Goal: Task Accomplishment & Management: Manage account settings

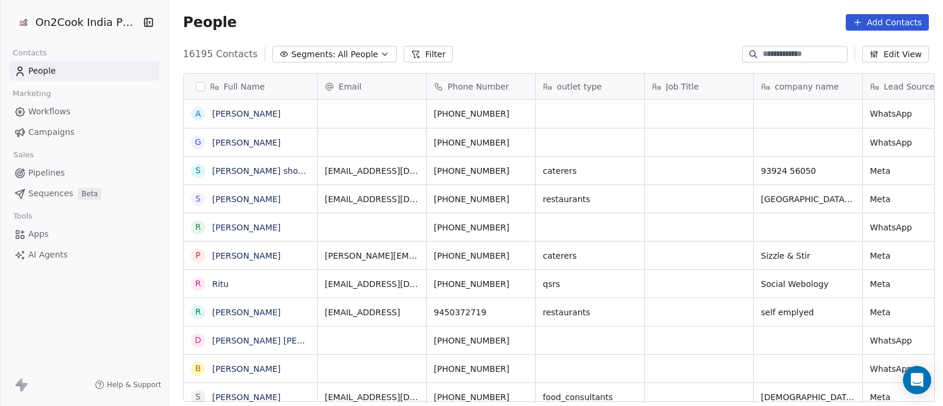
scroll to position [346, 768]
click at [47, 172] on span "Pipelines" at bounding box center [46, 173] width 37 height 12
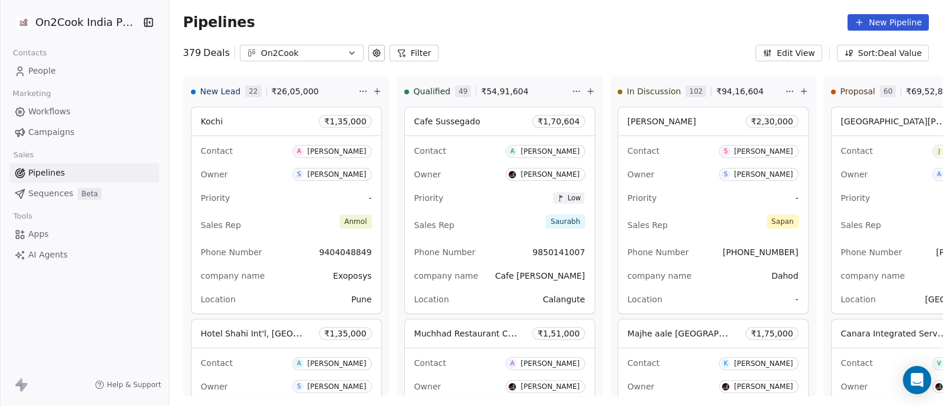
click at [347, 49] on icon "button" at bounding box center [351, 52] width 9 height 9
type input "*****"
drag, startPoint x: 307, startPoint y: 73, endPoint x: 250, endPoint y: 78, distance: 56.8
click at [250, 78] on div "*****" at bounding box center [301, 78] width 134 height 19
click at [48, 171] on html "On2Cook India Pvt. Ltd. Contacts People Marketing Workflows Campaigns Sales Pip…" at bounding box center [471, 203] width 943 height 406
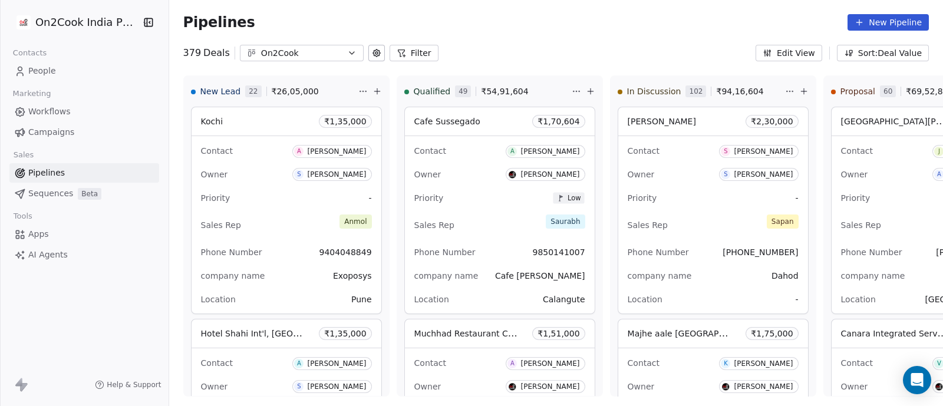
click at [405, 52] on button "Filter" at bounding box center [414, 53] width 49 height 17
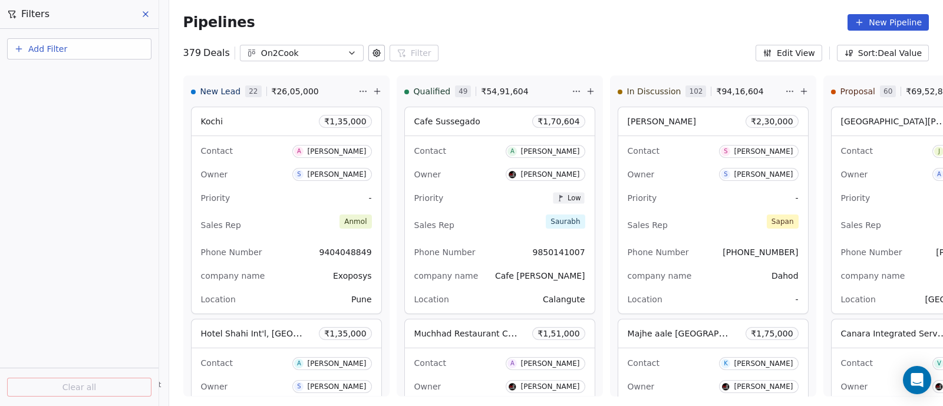
click at [55, 48] on span "Add Filter" at bounding box center [47, 49] width 39 height 12
click at [58, 78] on span "Deal properties" at bounding box center [51, 77] width 64 height 12
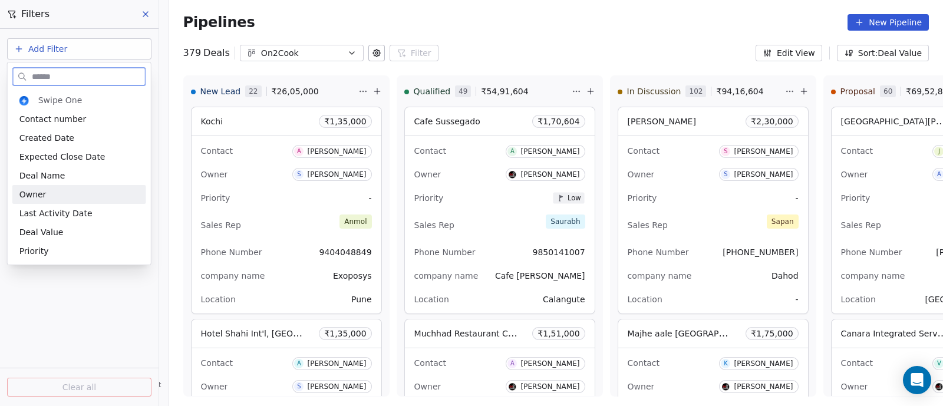
click at [45, 192] on div "Owner" at bounding box center [79, 195] width 120 height 12
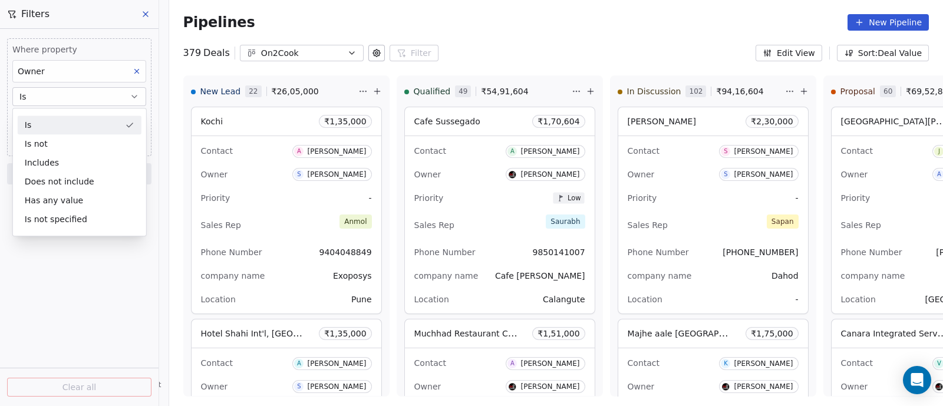
click at [94, 94] on button "Is" at bounding box center [79, 96] width 134 height 19
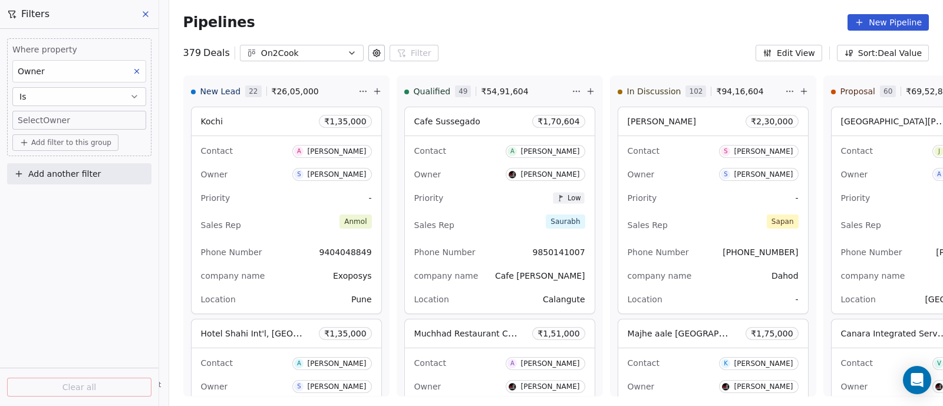
click at [96, 122] on body "On2Cook India Pvt. Ltd. Contacts People Marketing Workflows Campaigns Sales Pip…" at bounding box center [471, 203] width 943 height 406
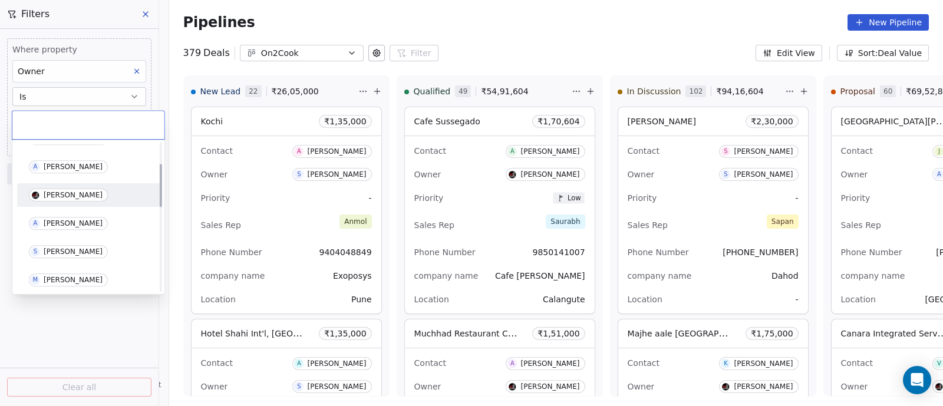
scroll to position [73, 0]
click at [67, 226] on div "[PERSON_NAME]" at bounding box center [73, 224] width 59 height 8
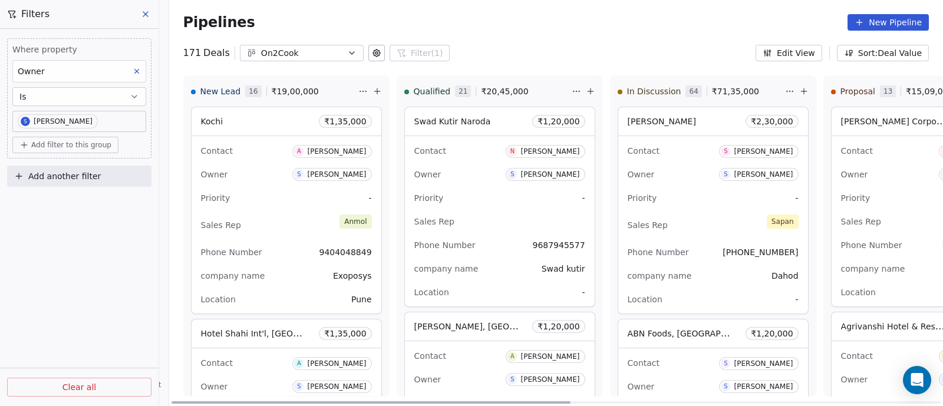
click at [901, 203] on div "Priority -" at bounding box center [929, 198] width 177 height 19
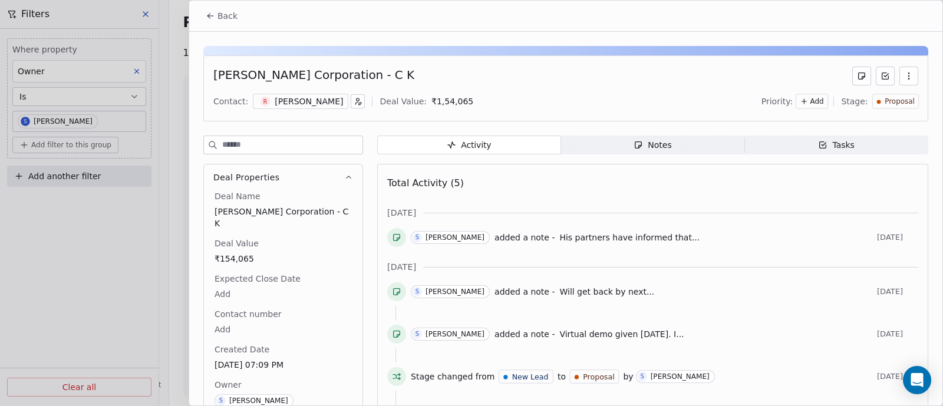
click at [622, 236] on span "His partners have informed that..." at bounding box center [629, 237] width 140 height 9
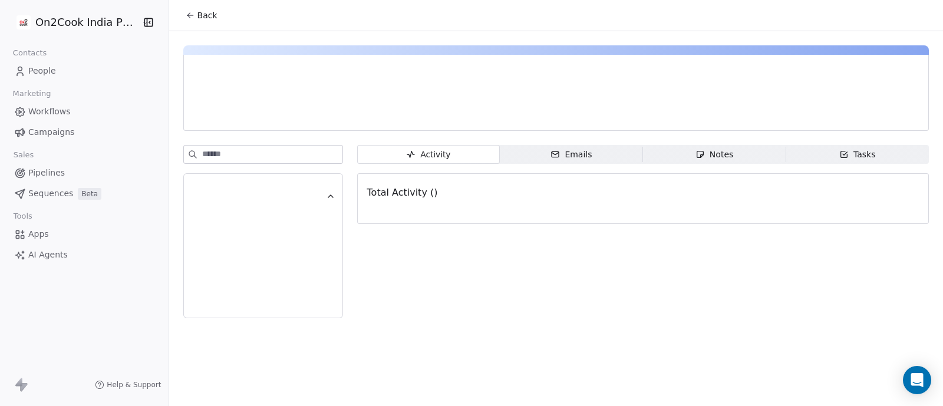
click at [698, 157] on icon "button" at bounding box center [700, 154] width 9 height 9
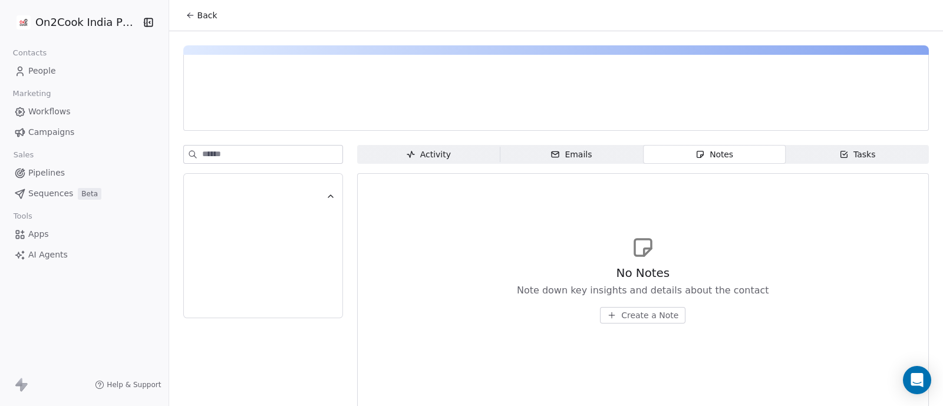
click at [634, 315] on span "Create a Note" at bounding box center [649, 315] width 57 height 12
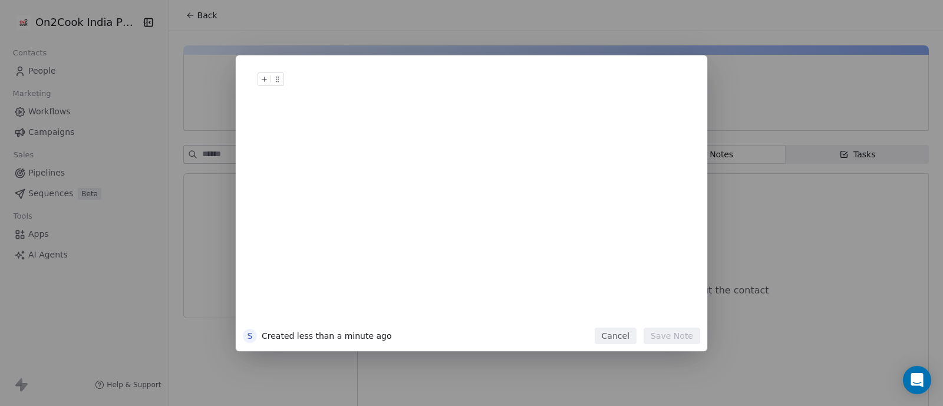
click at [631, 335] on button "Cancel" at bounding box center [616, 336] width 42 height 17
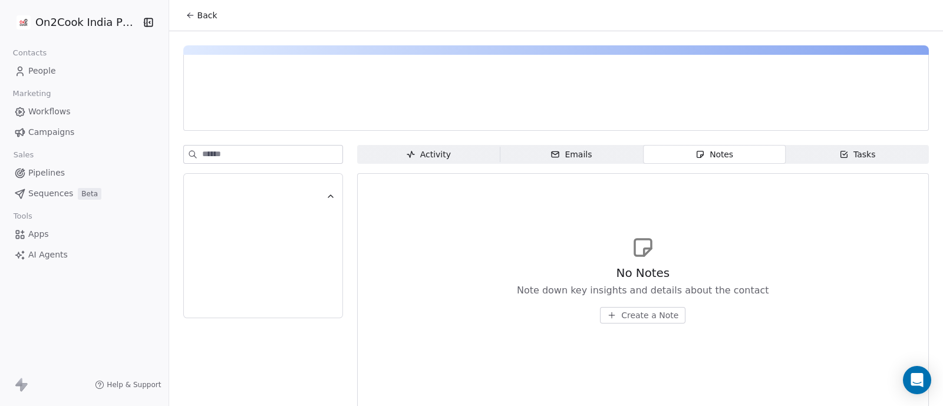
click at [206, 12] on span "Back" at bounding box center [207, 15] width 20 height 12
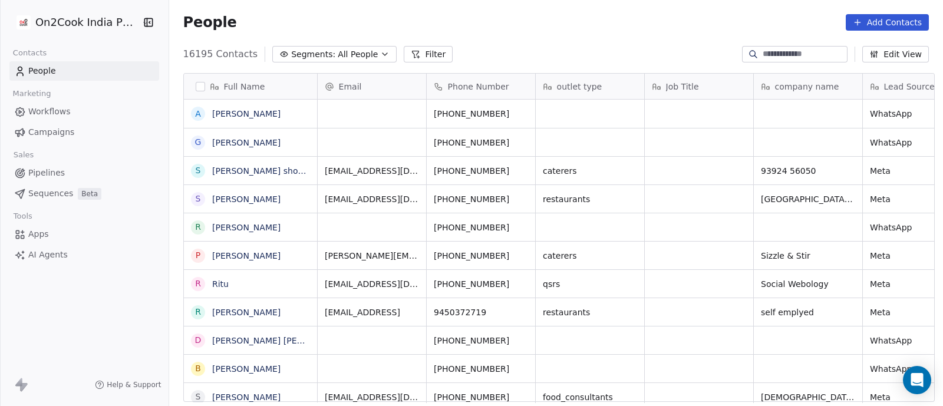
scroll to position [346, 768]
click at [49, 172] on span "Pipelines" at bounding box center [46, 173] width 37 height 12
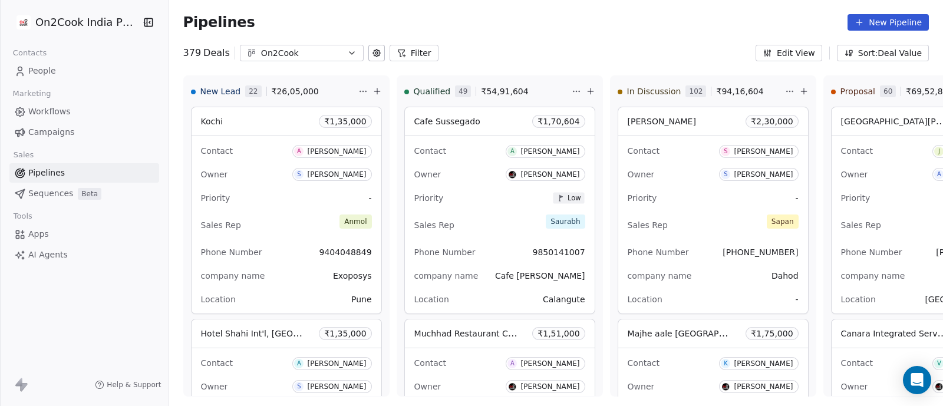
click at [406, 51] on button "Filter" at bounding box center [414, 53] width 49 height 17
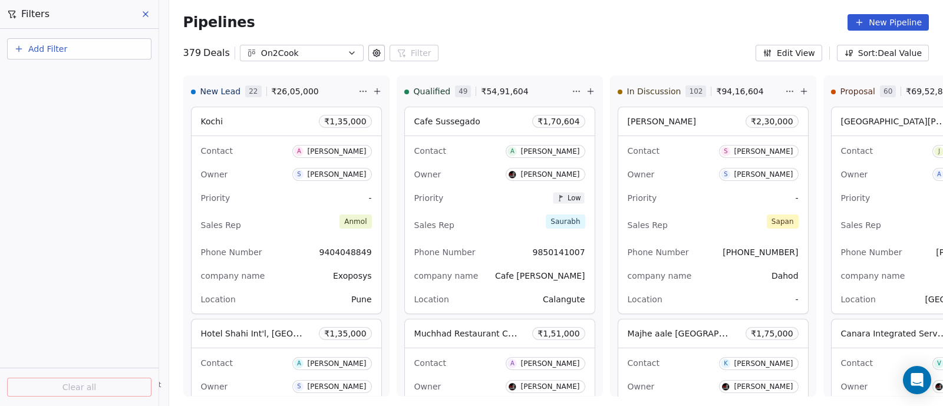
click at [56, 51] on span "Add Filter" at bounding box center [47, 49] width 39 height 12
click at [48, 83] on div "Deal properties" at bounding box center [79, 76] width 134 height 19
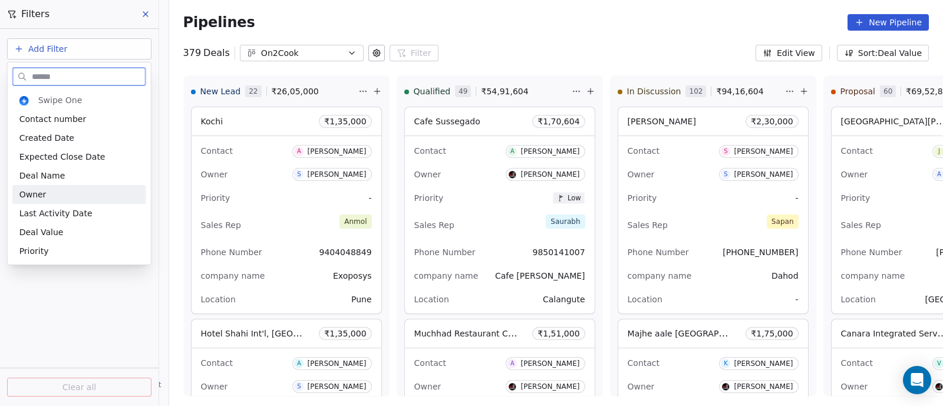
click at [61, 194] on div "Owner" at bounding box center [79, 195] width 120 height 12
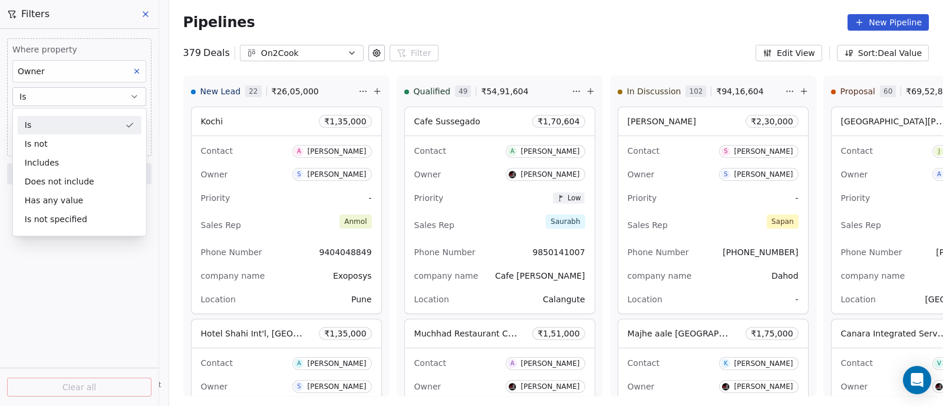
click at [106, 92] on button "Is" at bounding box center [79, 96] width 134 height 19
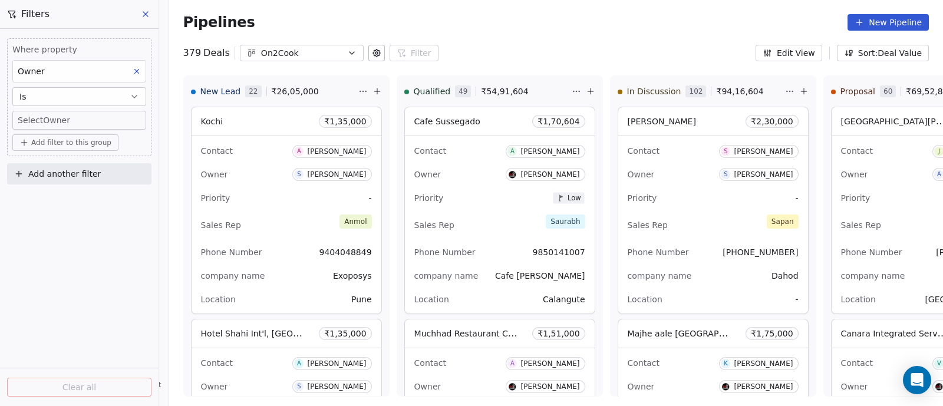
click at [100, 116] on body "On2Cook India Pvt. Ltd. Contacts People Marketing Workflows Campaigns Sales Pip…" at bounding box center [471, 203] width 943 height 406
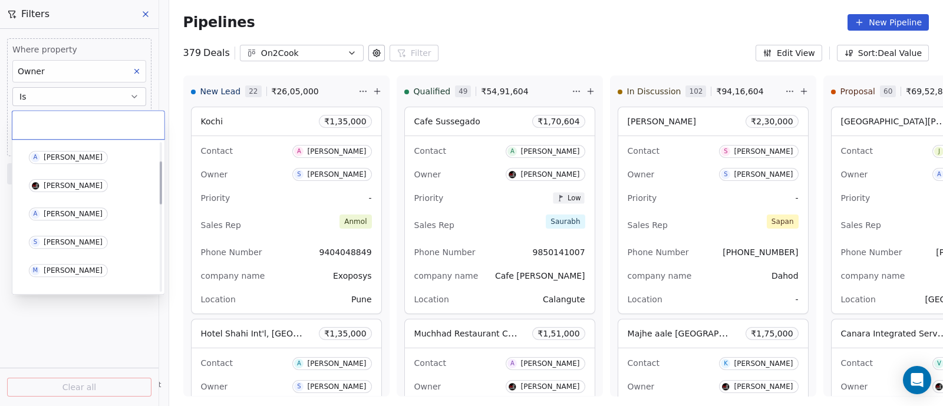
scroll to position [73, 0]
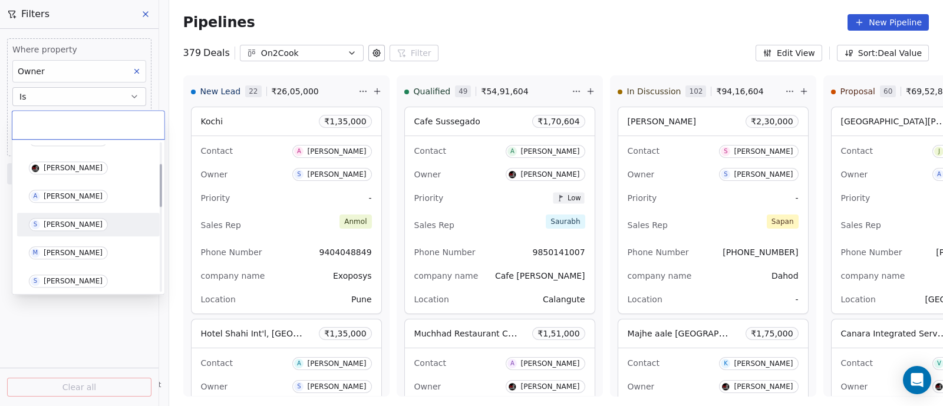
click at [64, 223] on div "[PERSON_NAME]" at bounding box center [73, 224] width 59 height 8
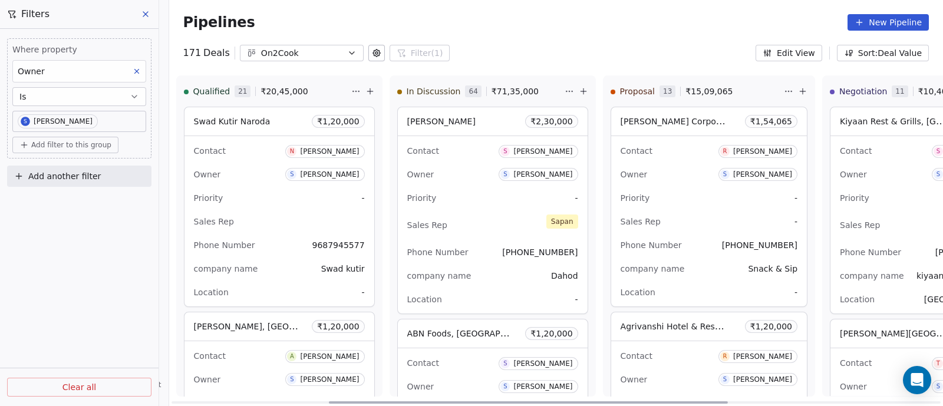
scroll to position [0, 325]
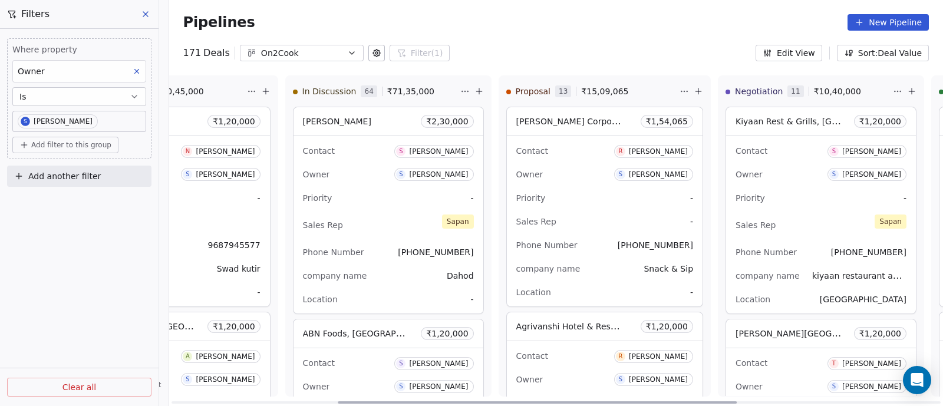
click at [586, 193] on div "Priority -" at bounding box center [604, 198] width 177 height 19
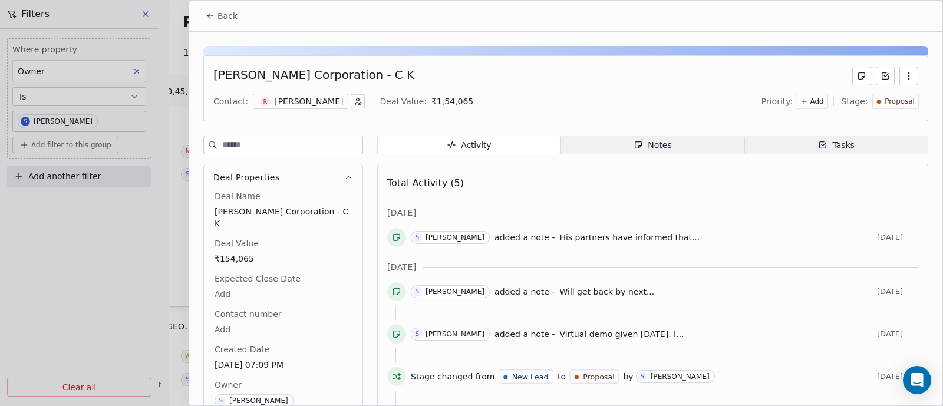
click at [598, 236] on span "His partners have informed that..." at bounding box center [629, 237] width 140 height 9
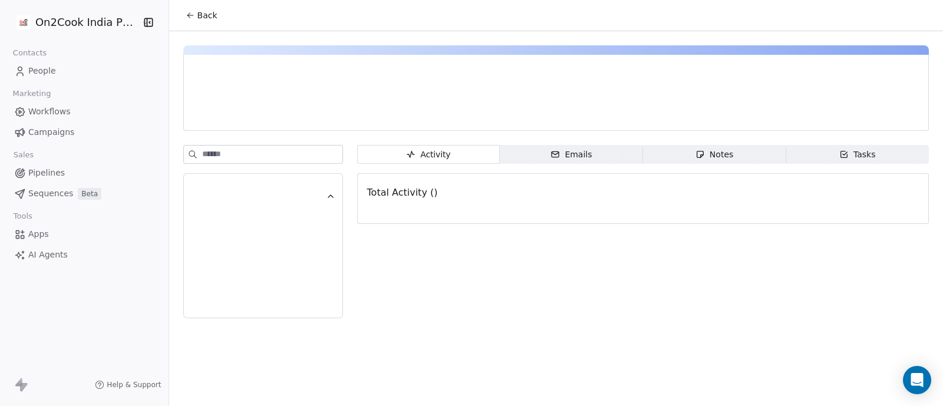
click at [713, 151] on div "Notes" at bounding box center [715, 155] width 38 height 12
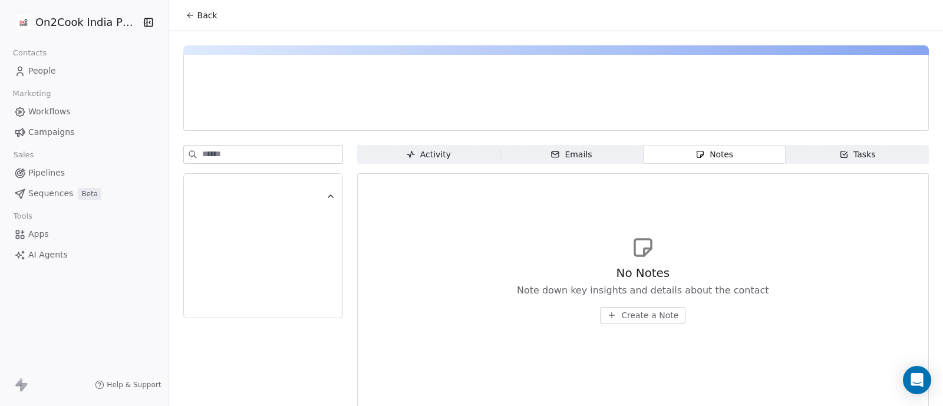
click at [650, 312] on span "Create a Note" at bounding box center [649, 315] width 57 height 12
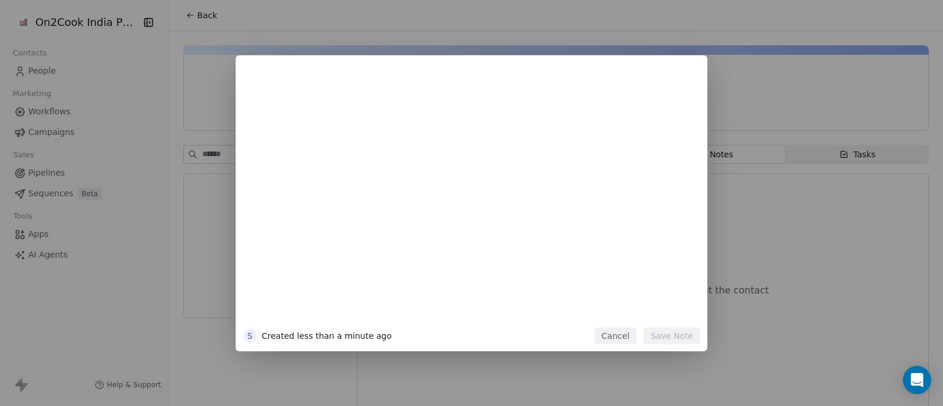
click at [621, 335] on button "Cancel" at bounding box center [616, 336] width 42 height 17
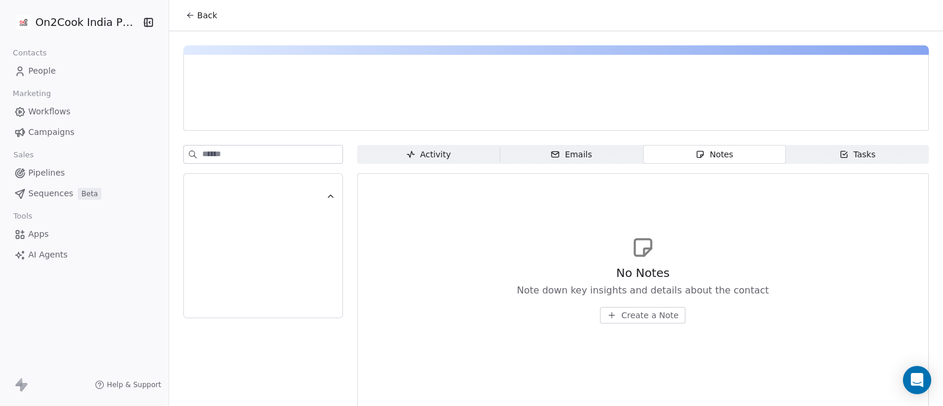
click at [52, 172] on span "Pipelines" at bounding box center [46, 173] width 37 height 12
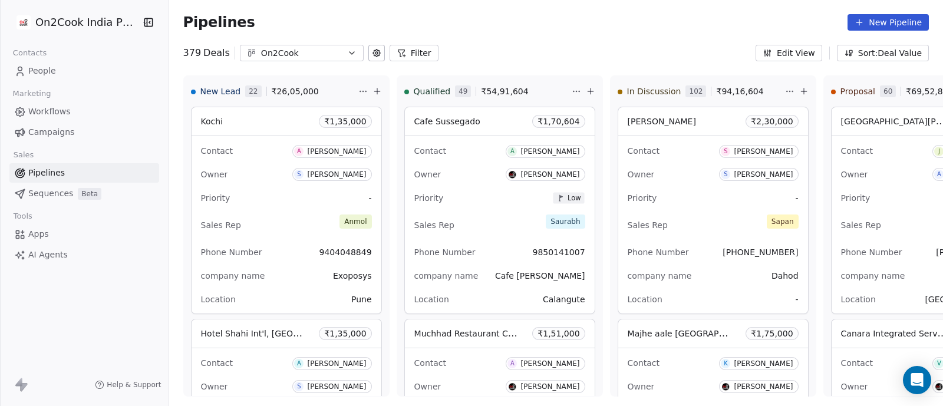
click at [401, 50] on button "Filter" at bounding box center [414, 53] width 49 height 17
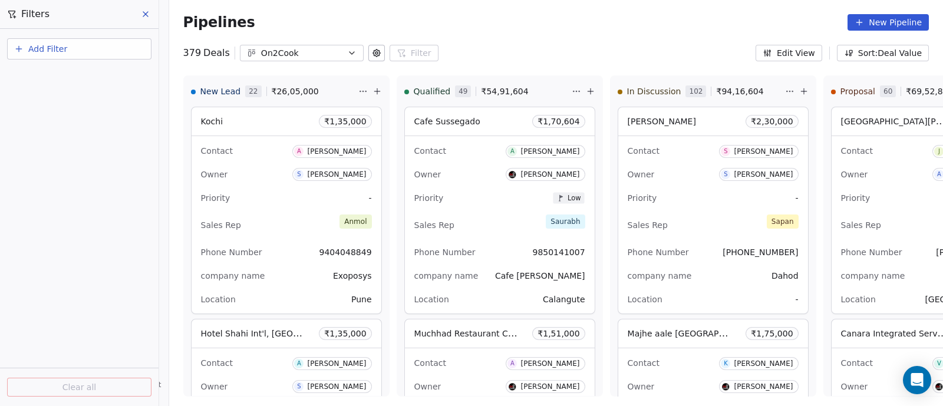
click at [62, 50] on span "Add Filter" at bounding box center [47, 49] width 39 height 12
click at [50, 78] on span "Deal properties" at bounding box center [51, 77] width 64 height 12
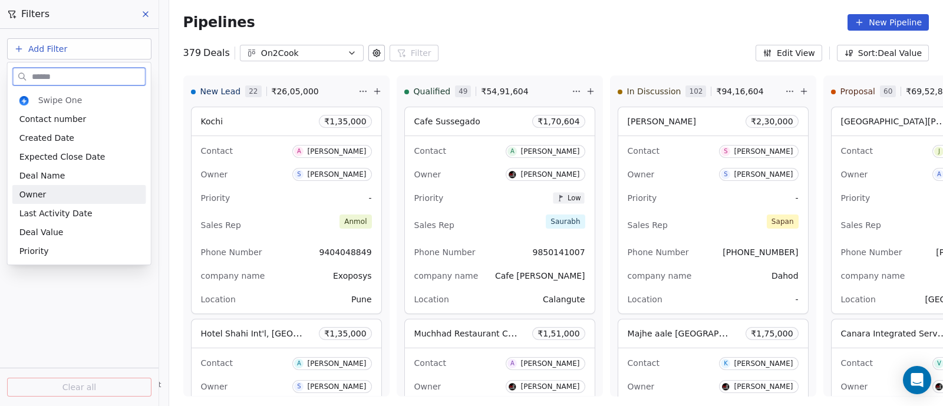
click at [52, 197] on div "Owner" at bounding box center [79, 195] width 120 height 12
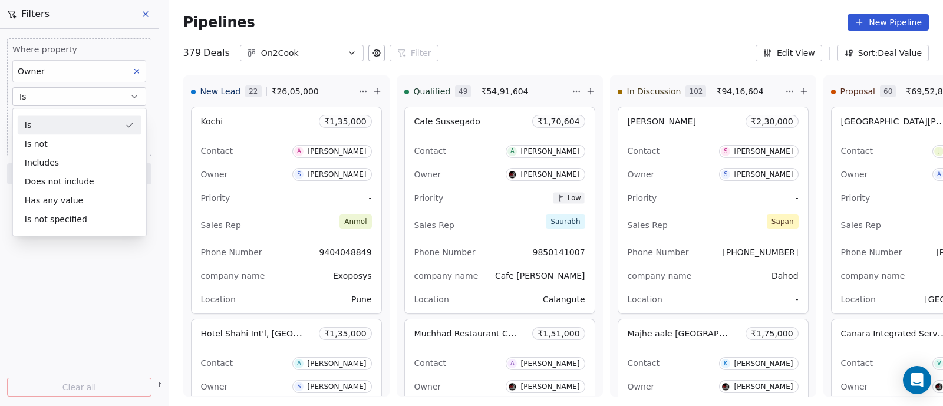
click at [104, 99] on button "Is" at bounding box center [79, 96] width 134 height 19
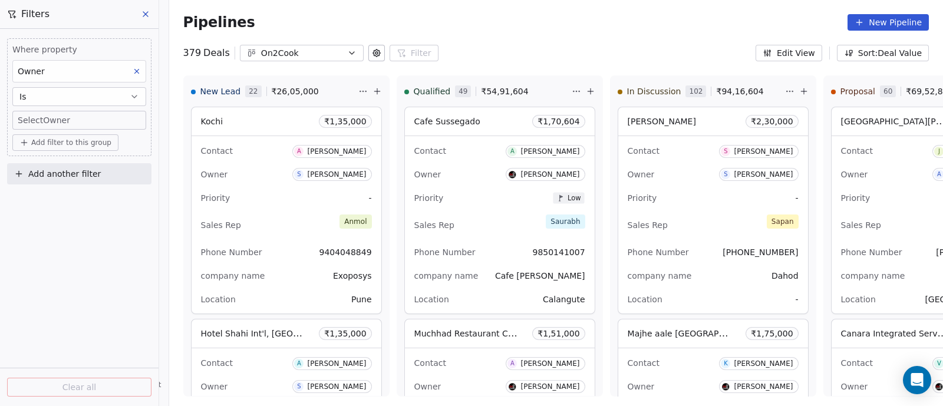
click at [83, 122] on body "On2Cook India Pvt. Ltd. Contacts People Marketing Workflows Campaigns Sales Pip…" at bounding box center [471, 203] width 943 height 406
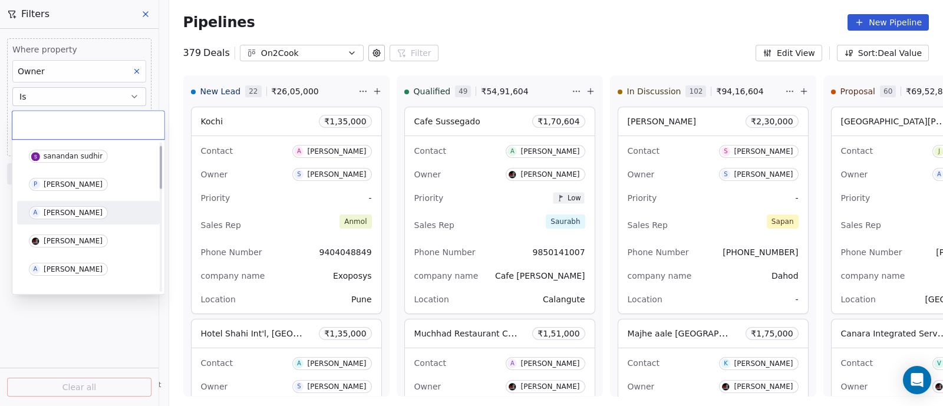
scroll to position [73, 0]
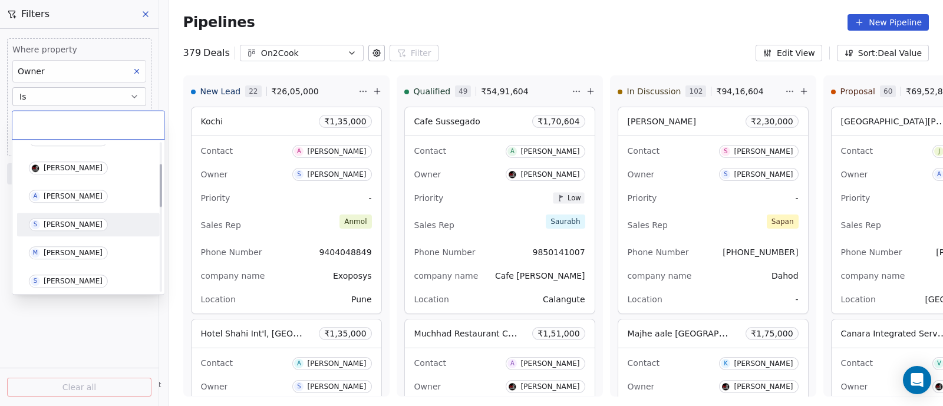
click at [60, 225] on div "[PERSON_NAME]" at bounding box center [73, 224] width 59 height 8
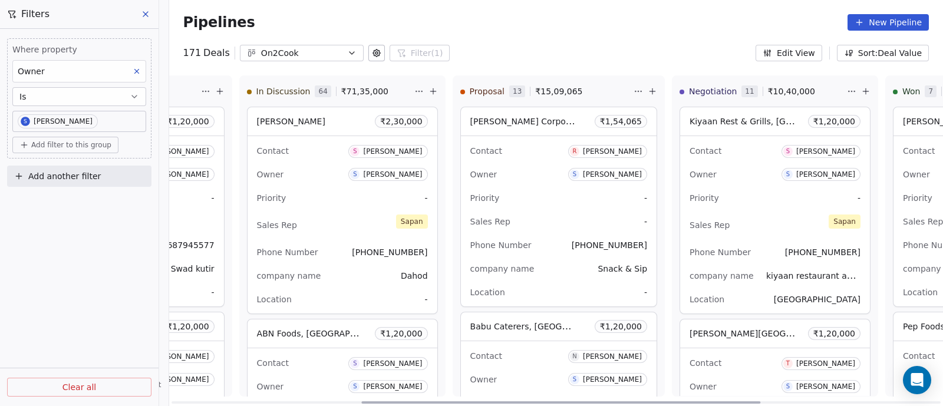
scroll to position [0, 371]
click at [543, 219] on div "Sales Rep -" at bounding box center [558, 221] width 177 height 19
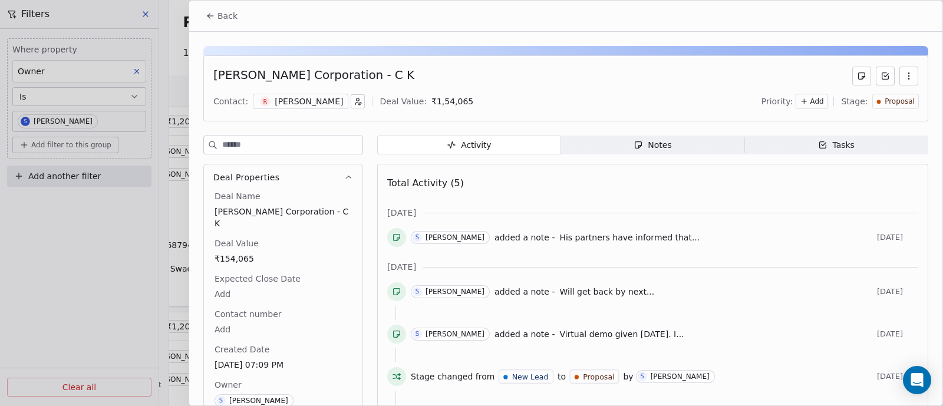
click at [647, 140] on div "Notes" at bounding box center [653, 145] width 38 height 12
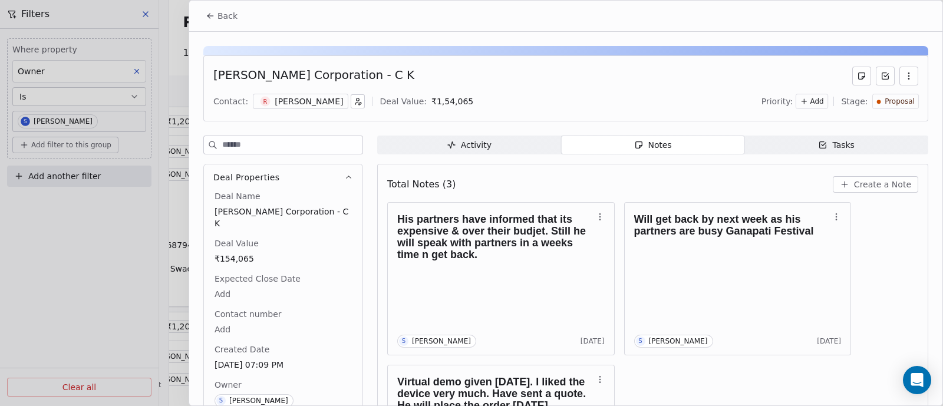
click at [221, 13] on span "Back" at bounding box center [228, 16] width 20 height 12
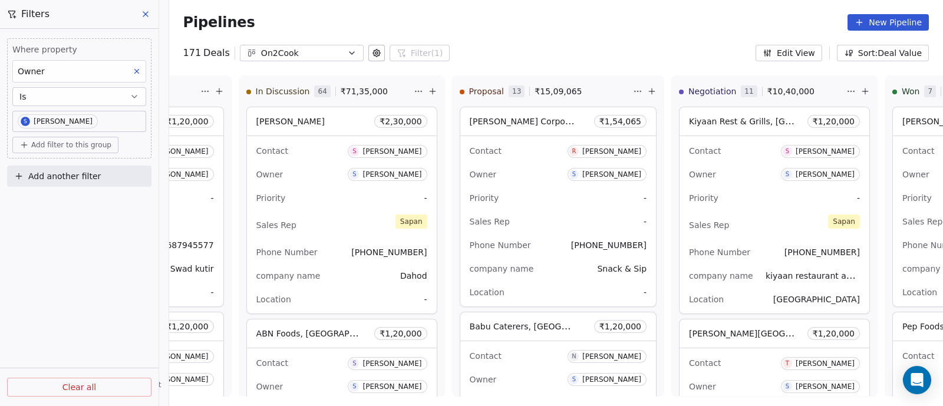
click at [149, 16] on icon at bounding box center [145, 13] width 9 height 9
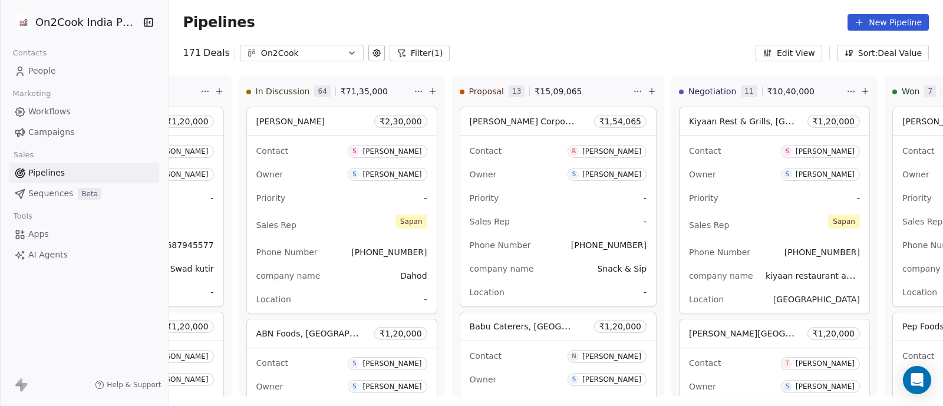
click at [347, 55] on icon "button" at bounding box center [351, 52] width 9 height 9
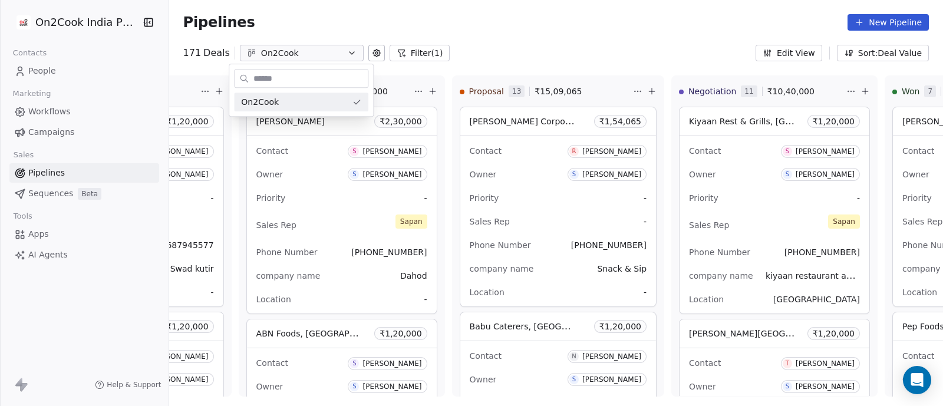
click at [334, 75] on input "text" at bounding box center [309, 78] width 117 height 17
click at [418, 51] on html "On2Cook India Pvt. Ltd. Contacts People Marketing Workflows Campaigns Sales Pip…" at bounding box center [471, 203] width 943 height 406
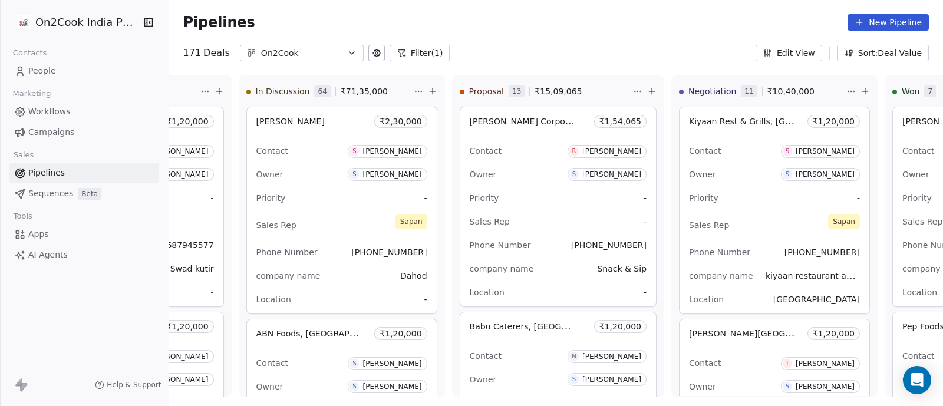
click at [411, 54] on button "Filter (1)" at bounding box center [420, 53] width 61 height 17
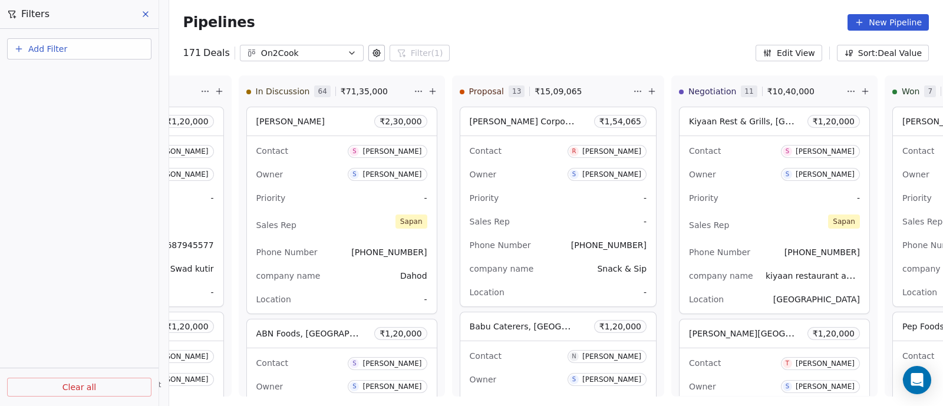
click at [52, 48] on span "Add Filter" at bounding box center [47, 49] width 39 height 12
click at [581, 40] on html "On2Cook India Pvt. Ltd. Contacts People Marketing Workflows Campaigns Sales Pip…" at bounding box center [471, 203] width 943 height 406
click at [347, 54] on icon "button" at bounding box center [351, 52] width 9 height 9
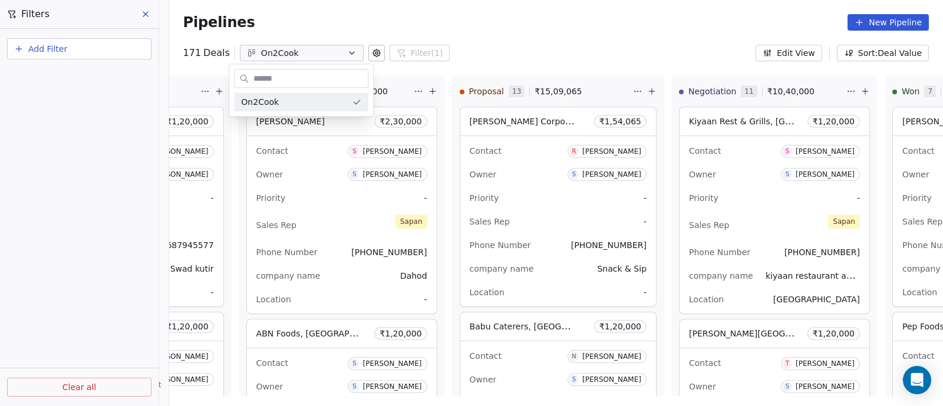
click at [328, 78] on input "text" at bounding box center [309, 78] width 117 height 17
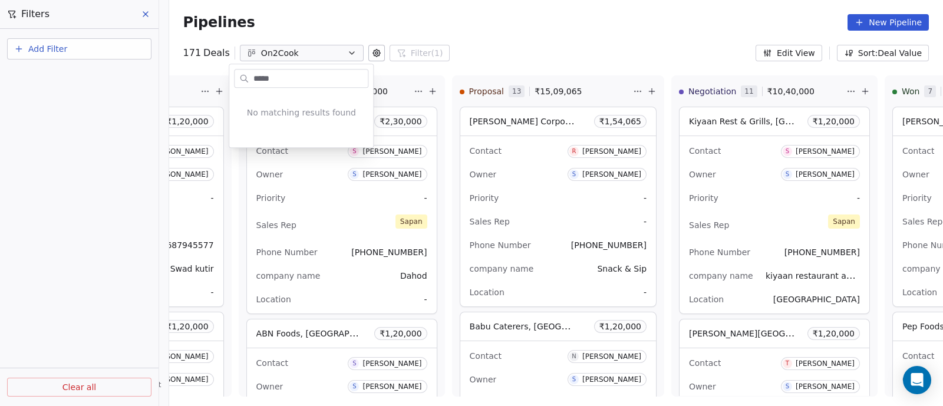
drag, startPoint x: 325, startPoint y: 80, endPoint x: 245, endPoint y: 80, distance: 80.2
click at [245, 80] on div "*****" at bounding box center [301, 78] width 134 height 19
type input "*****"
click at [535, 48] on html "On2Cook India Pvt. Ltd. Contacts People Marketing Workflows Campaigns Sales Pip…" at bounding box center [471, 203] width 943 height 406
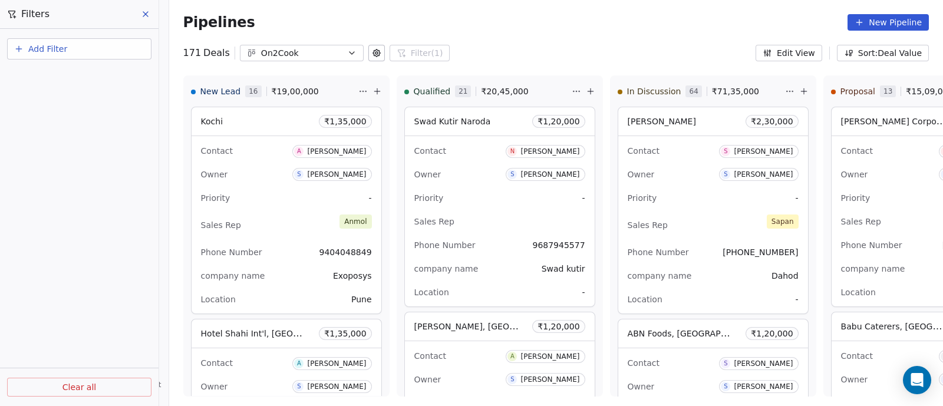
click at [148, 15] on icon at bounding box center [145, 13] width 9 height 9
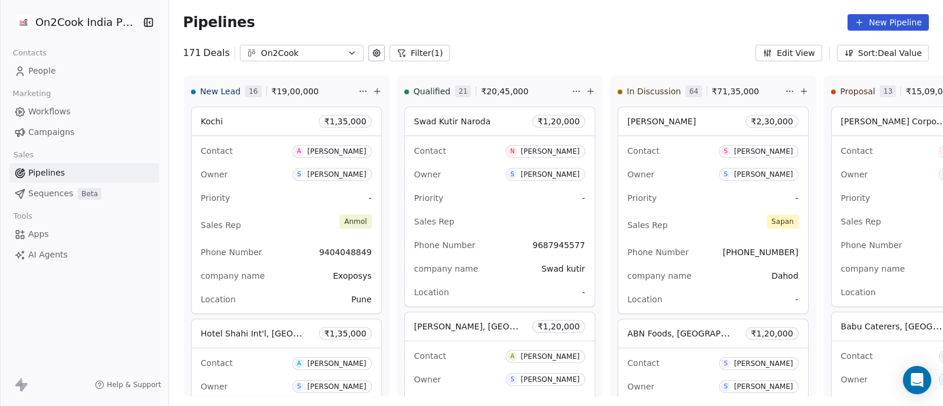
click at [55, 114] on span "Workflows" at bounding box center [49, 112] width 42 height 12
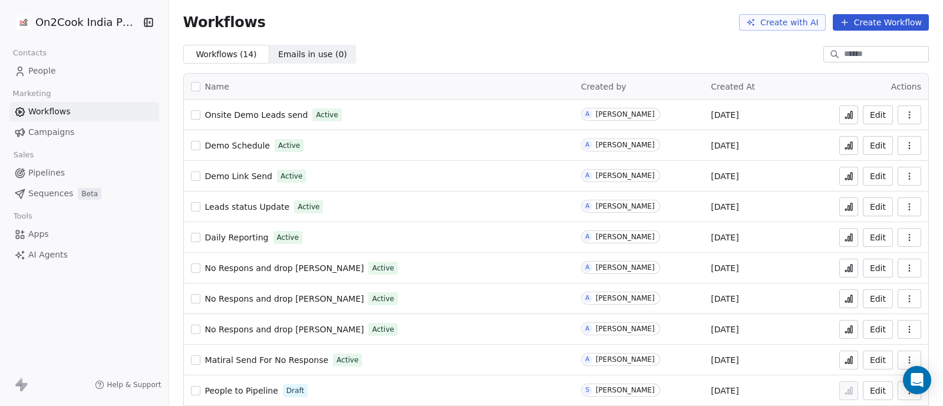
click at [44, 72] on span "People" at bounding box center [42, 71] width 28 height 12
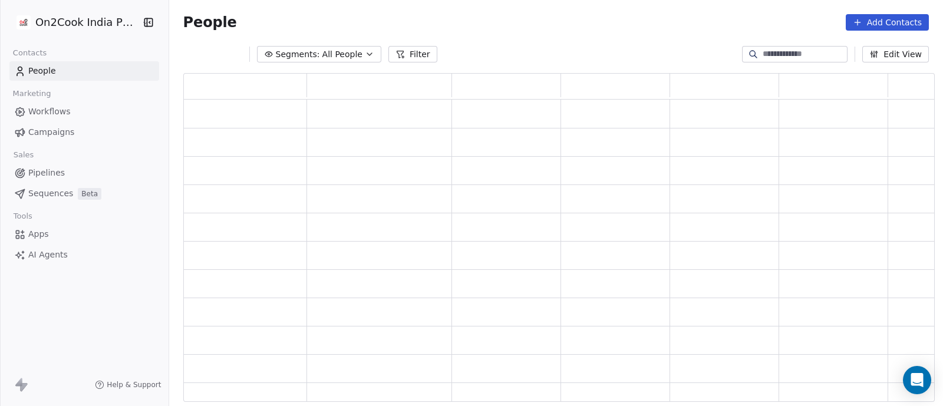
scroll to position [318, 740]
click at [412, 54] on button "Filter" at bounding box center [412, 54] width 49 height 17
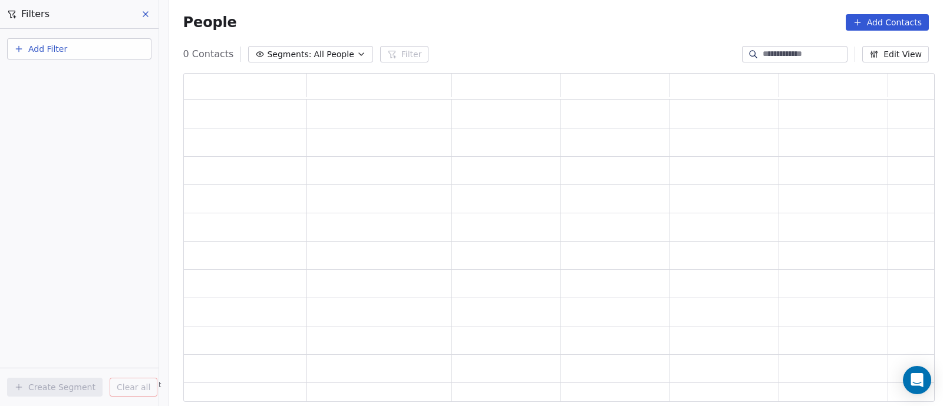
click at [357, 53] on icon "button" at bounding box center [361, 54] width 9 height 9
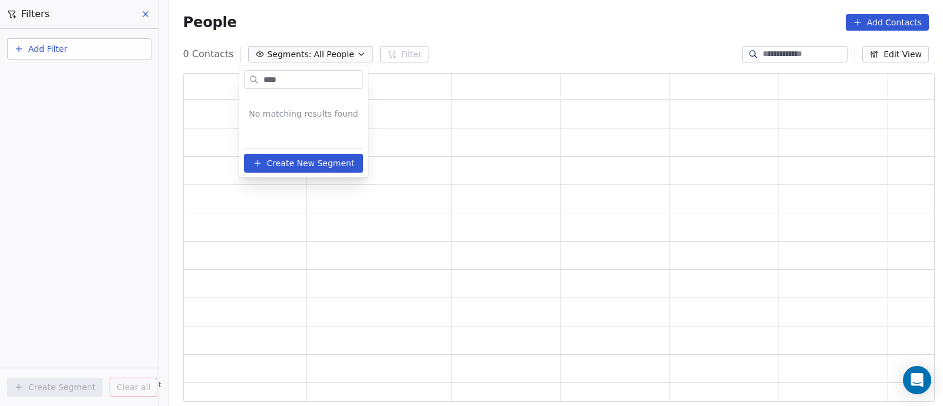
type input "*****"
click at [288, 81] on input "*****" at bounding box center [323, 79] width 101 height 17
drag, startPoint x: 297, startPoint y: 80, endPoint x: 259, endPoint y: 80, distance: 37.7
click at [259, 80] on div "*****" at bounding box center [315, 79] width 119 height 19
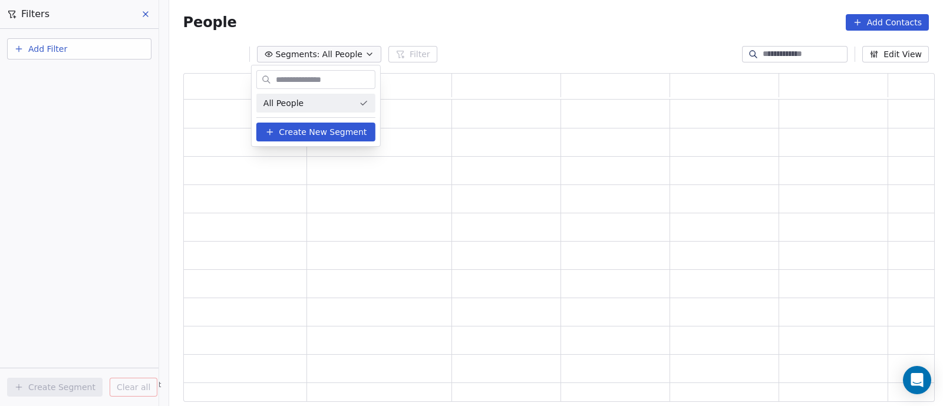
click at [301, 81] on input "text" at bounding box center [323, 79] width 101 height 17
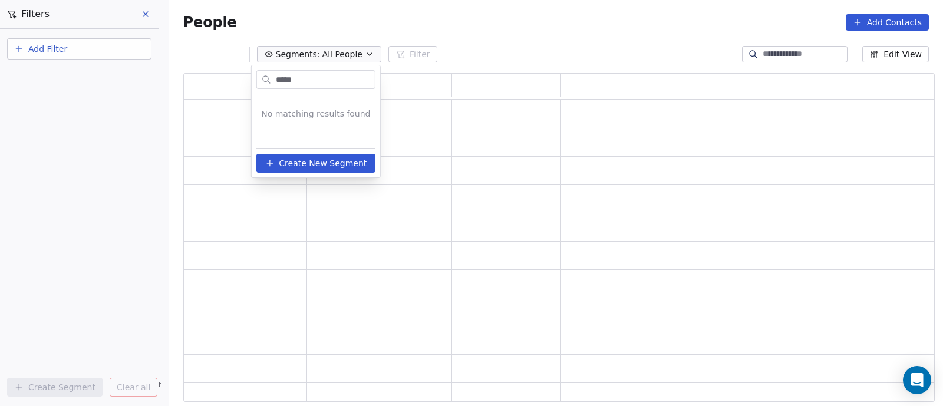
drag, startPoint x: 301, startPoint y: 81, endPoint x: 251, endPoint y: 79, distance: 50.1
click at [251, 79] on html "On2Cook India Pvt. Ltd. Contacts People Marketing Workflows Campaigns Sales Pip…" at bounding box center [471, 203] width 943 height 406
click at [273, 76] on input "*****" at bounding box center [323, 79] width 101 height 17
type input "*"
type input "*****"
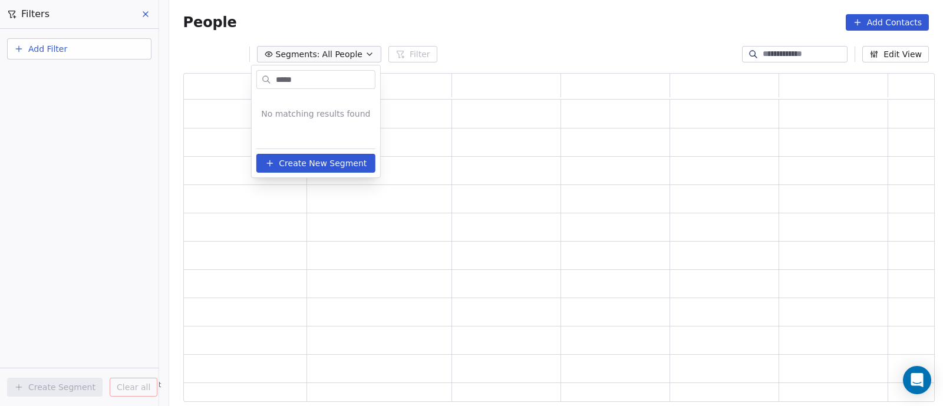
click at [530, 47] on html "On2Cook India Pvt. Ltd. Contacts People Marketing Workflows Campaigns Sales Pip…" at bounding box center [471, 203] width 943 height 406
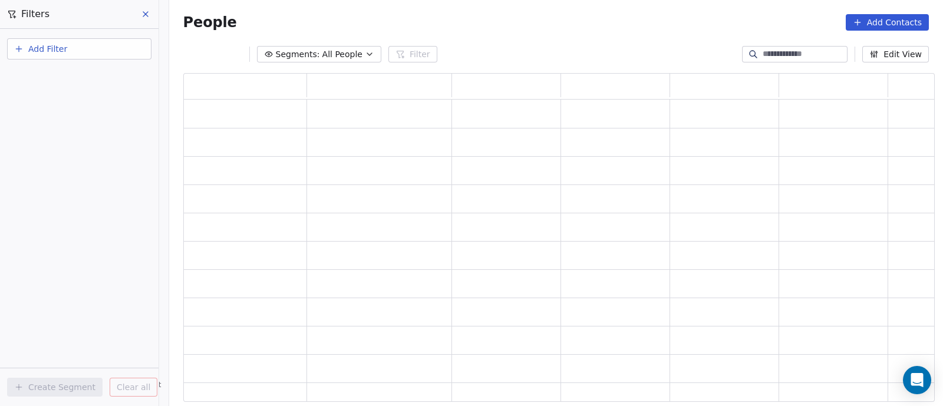
click at [50, 48] on span "Add Filter" at bounding box center [47, 49] width 39 height 12
click at [44, 76] on span "Contact properties" at bounding box center [57, 77] width 77 height 12
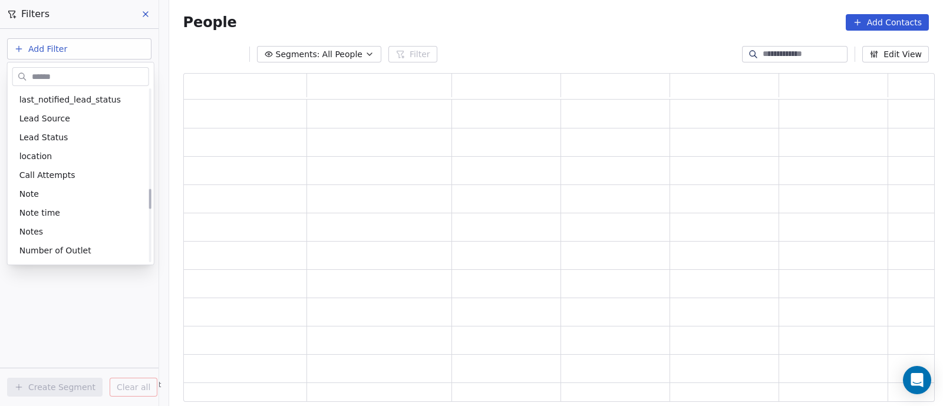
scroll to position [884, 0]
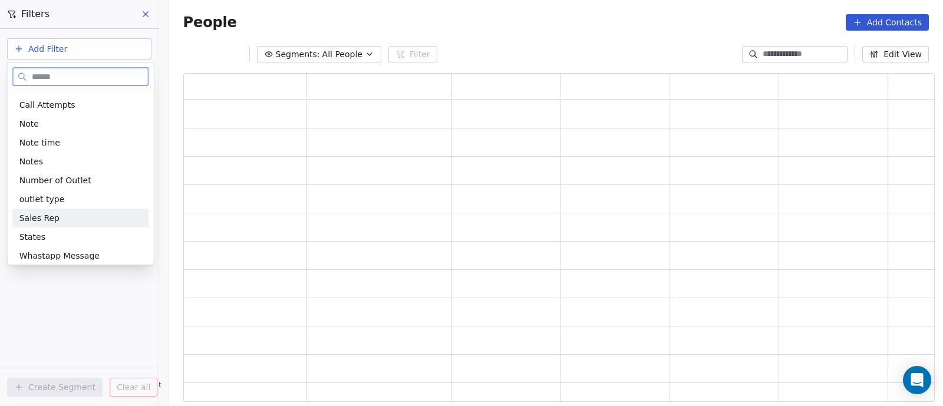
click at [45, 219] on span "Sales Rep" at bounding box center [39, 218] width 40 height 12
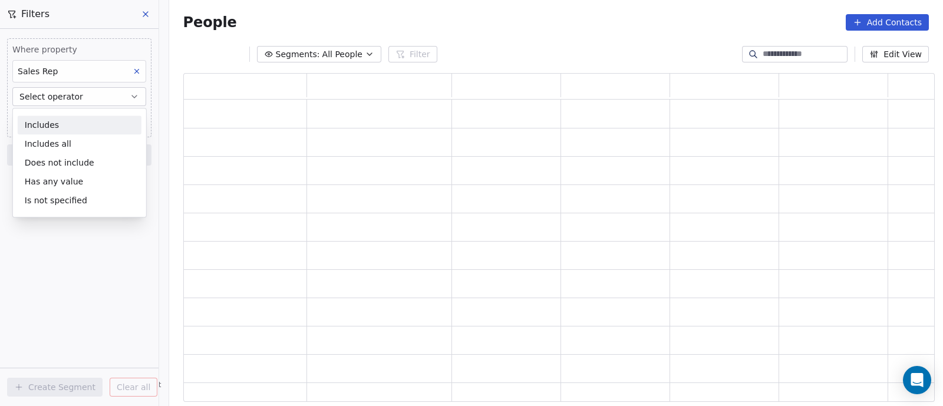
click at [97, 98] on button "Select operator" at bounding box center [79, 96] width 134 height 19
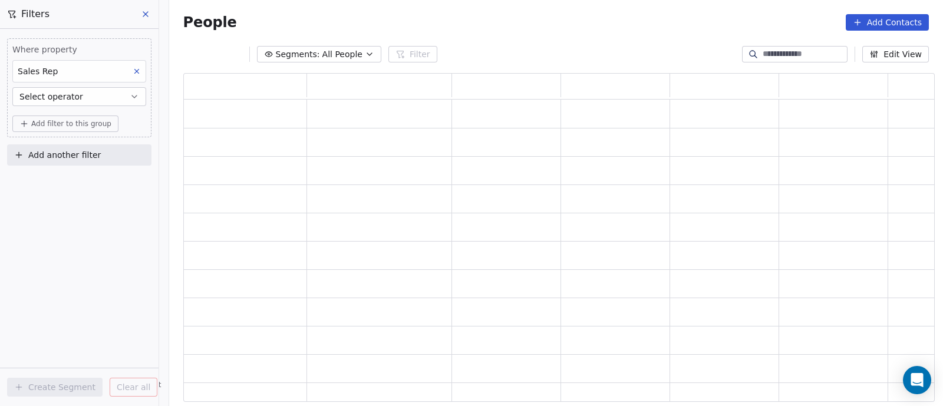
click at [136, 95] on icon "button" at bounding box center [134, 96] width 9 height 9
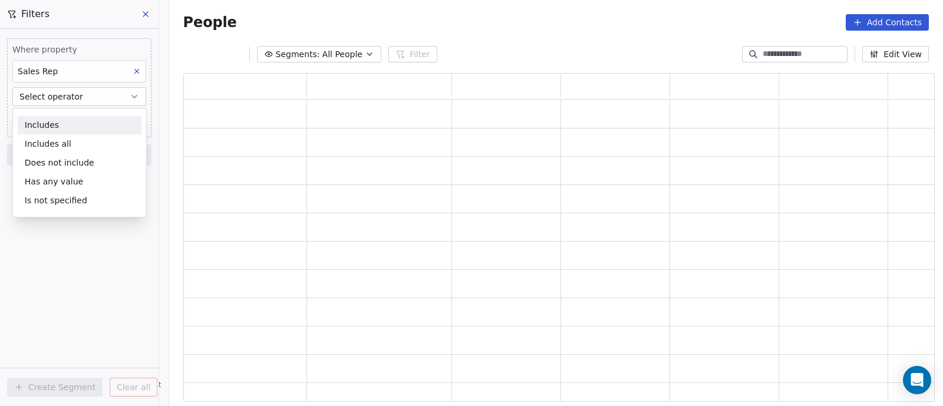
click at [116, 66] on div "Sales Rep" at bounding box center [79, 71] width 134 height 22
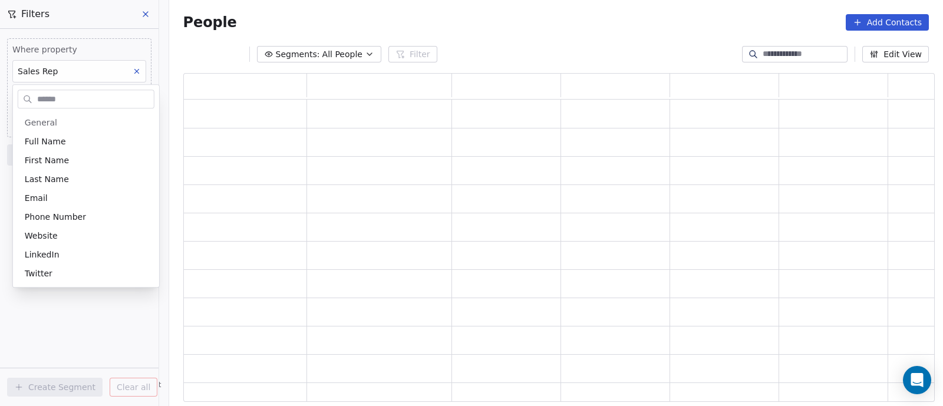
scroll to position [851, 0]
click at [124, 70] on html "On2Cook India Pvt. Ltd. Contacts People Marketing Workflows Campaigns Sales Pip…" at bounding box center [471, 203] width 943 height 406
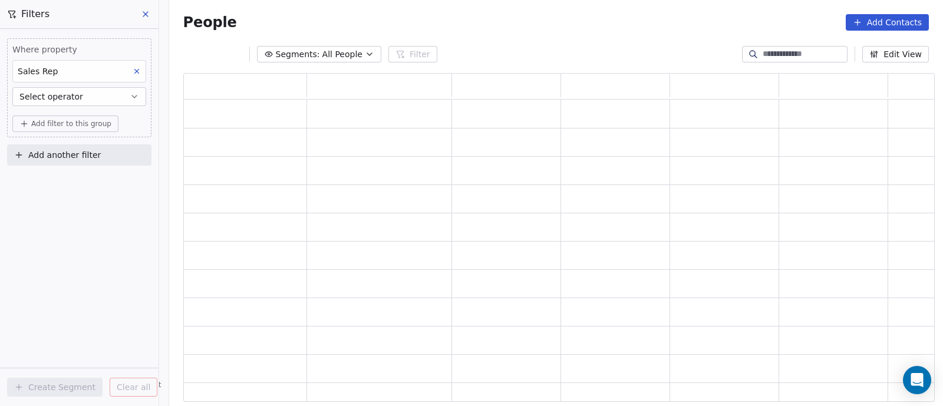
click at [135, 70] on icon at bounding box center [137, 71] width 8 height 8
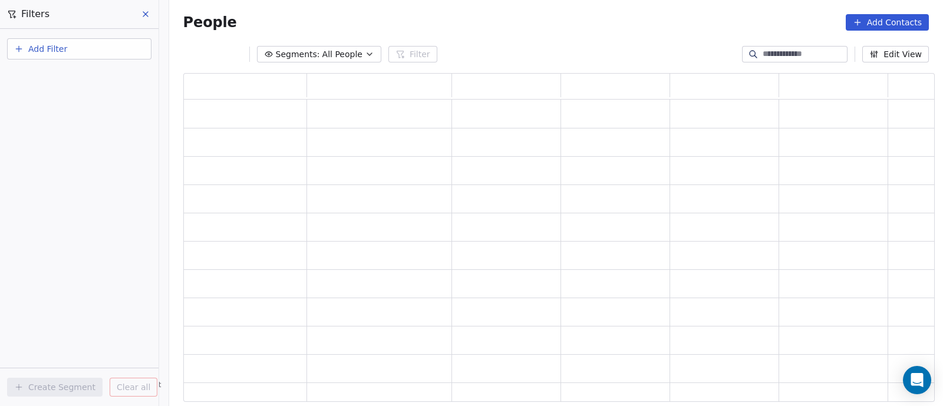
click at [63, 51] on span "Add Filter" at bounding box center [47, 49] width 39 height 12
click at [60, 78] on span "Contact properties" at bounding box center [57, 77] width 77 height 12
type input "*****"
drag, startPoint x: 58, startPoint y: 76, endPoint x: 0, endPoint y: 82, distance: 58.7
click at [0, 82] on html "On2Cook India Pvt. Ltd. Contacts People Marketing Workflows Campaigns Sales Pip…" at bounding box center [471, 203] width 943 height 406
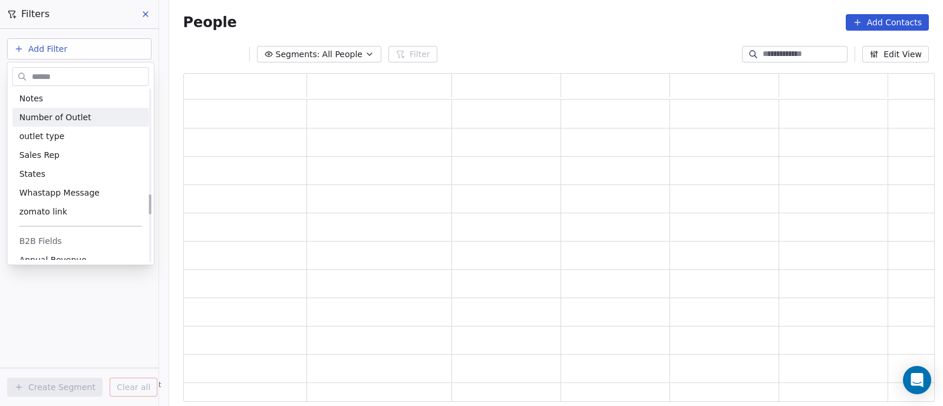
scroll to position [874, 0]
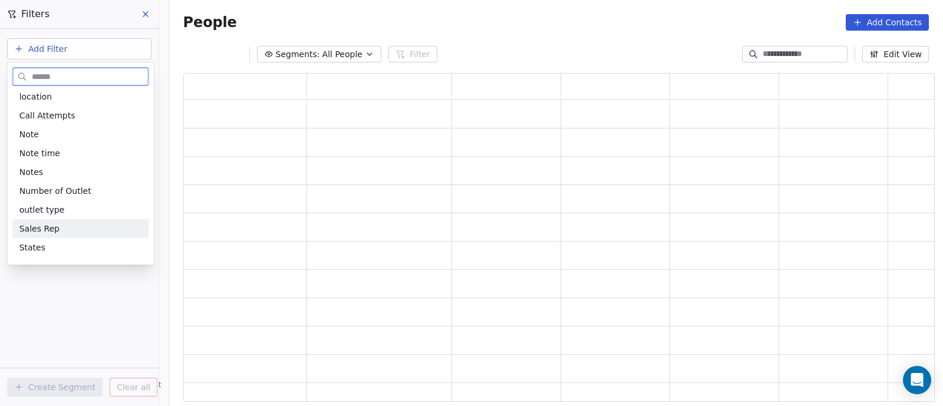
click at [47, 229] on span "Sales Rep" at bounding box center [39, 229] width 40 height 12
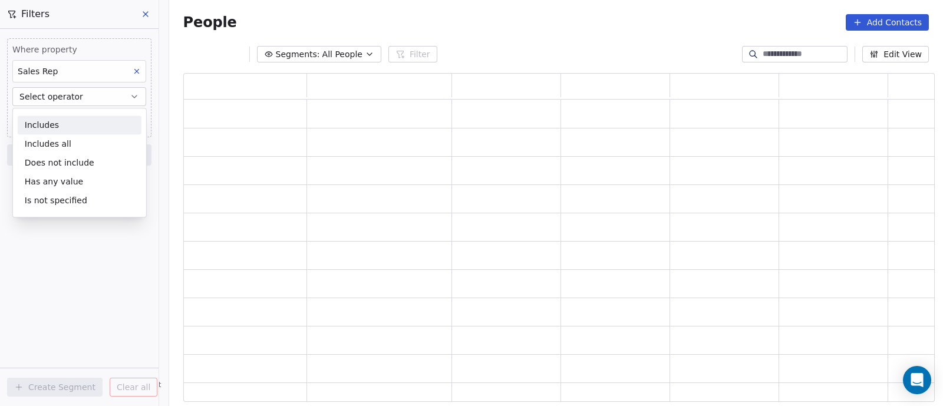
click at [39, 124] on div "Includes" at bounding box center [80, 125] width 124 height 19
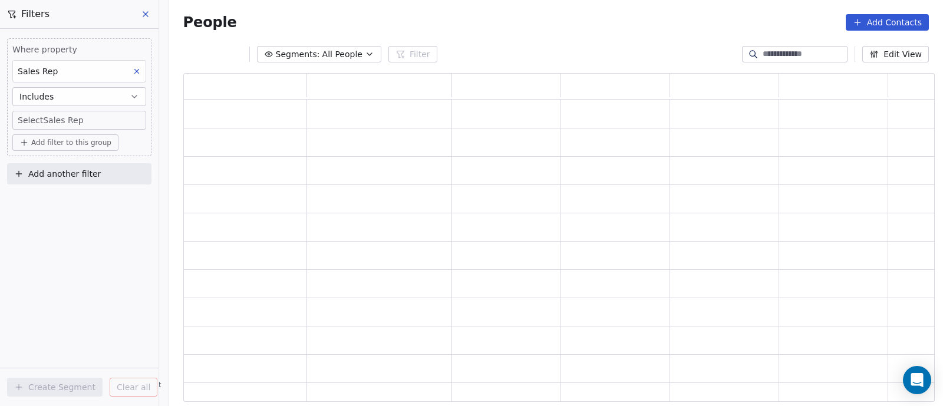
click at [40, 123] on body "On2Cook India Pvt. Ltd. Contacts People Marketing Workflows Campaigns Sales Pip…" at bounding box center [471, 203] width 943 height 406
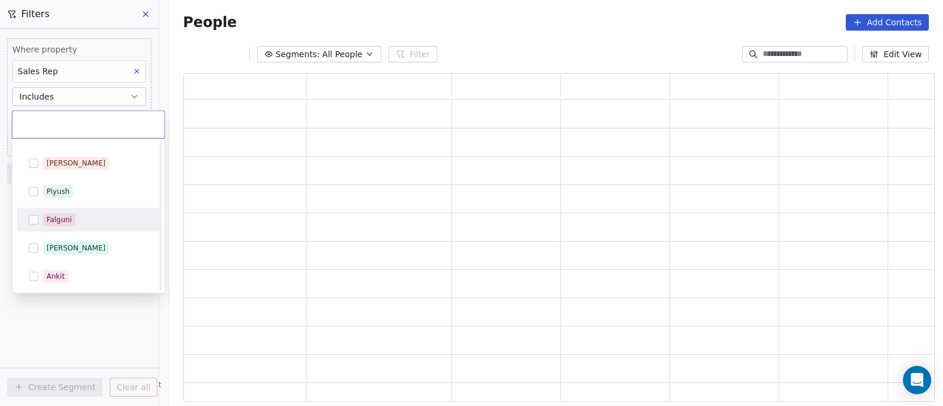
scroll to position [3, 0]
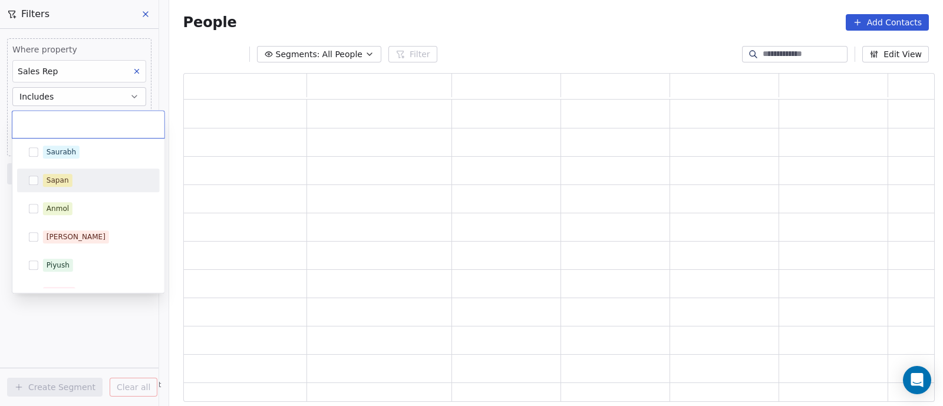
click at [35, 178] on button "Suggestions" at bounding box center [33, 180] width 9 height 9
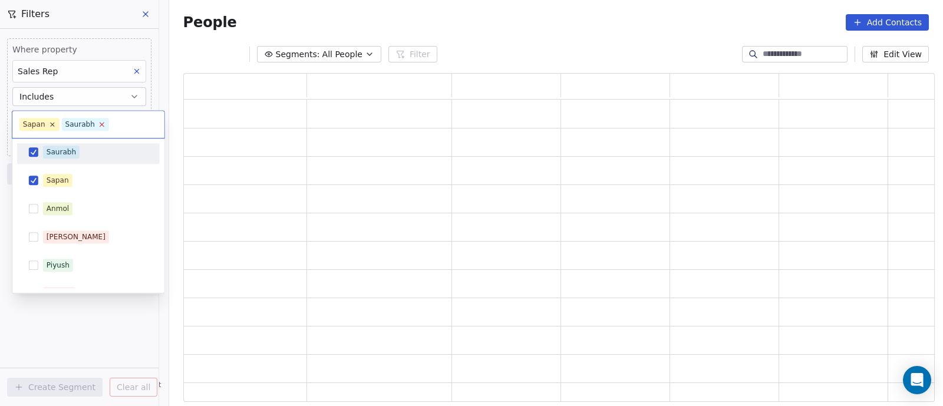
click at [100, 124] on icon at bounding box center [102, 125] width 4 height 4
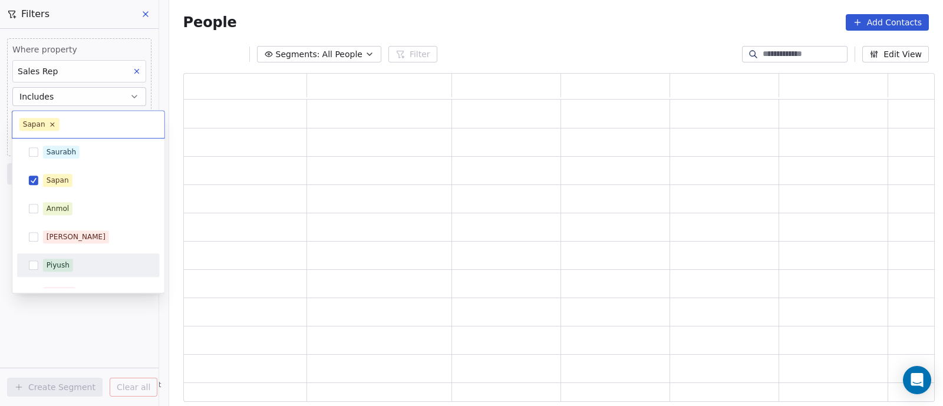
click at [77, 321] on html "On2Cook India Pvt. Ltd. Contacts People Marketing Workflows Campaigns Sales Pip…" at bounding box center [471, 203] width 943 height 406
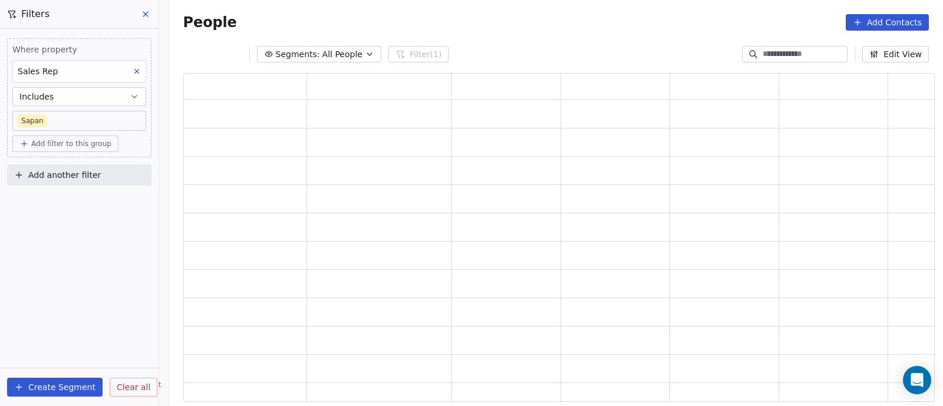
click at [83, 146] on span "Add filter to this group" at bounding box center [71, 143] width 80 height 9
click at [71, 218] on html "On2Cook India Pvt. Ltd. Contacts People Marketing Workflows Campaigns Sales Pip…" at bounding box center [471, 203] width 943 height 406
click at [365, 55] on icon "button" at bounding box center [369, 54] width 9 height 9
click at [360, 55] on html "On2Cook India Pvt. Ltd. Contacts People Marketing Workflows Campaigns Sales Pip…" at bounding box center [471, 203] width 943 height 406
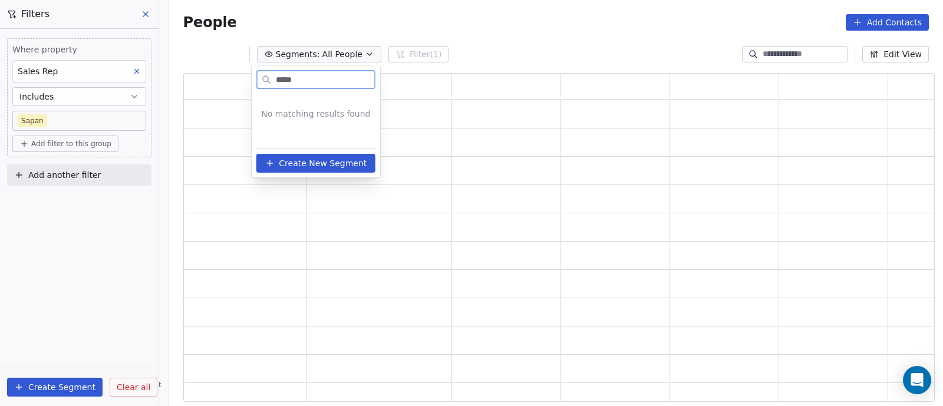
click at [332, 85] on input "*****" at bounding box center [323, 79] width 101 height 17
drag, startPoint x: 330, startPoint y: 79, endPoint x: 271, endPoint y: 79, distance: 59.5
click at [271, 79] on div "*****" at bounding box center [315, 79] width 119 height 19
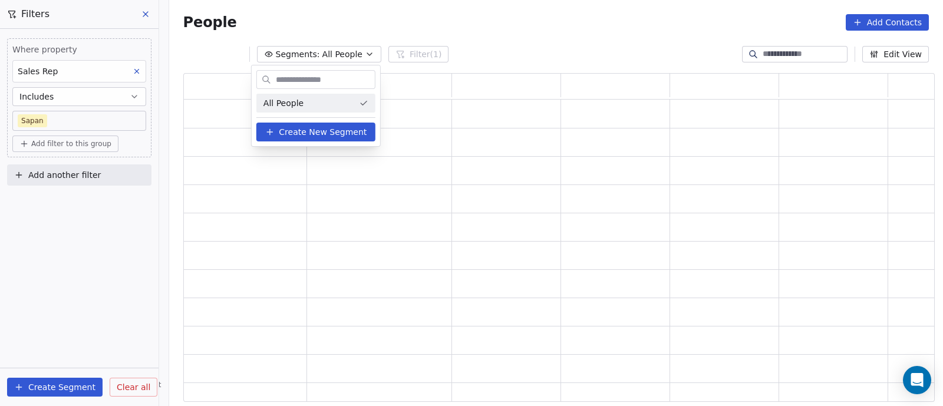
click at [517, 41] on html "On2Cook India Pvt. Ltd. Contacts People Marketing Workflows Campaigns Sales Pip…" at bounding box center [471, 203] width 943 height 406
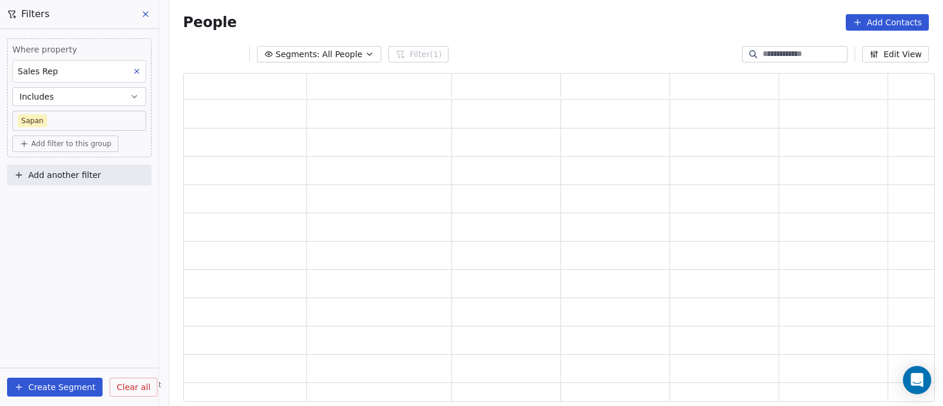
click at [572, 45] on div "Segments: All People Filter (1) Edit View" at bounding box center [556, 54] width 774 height 19
click at [61, 387] on button "Create Segment" at bounding box center [54, 387] width 95 height 19
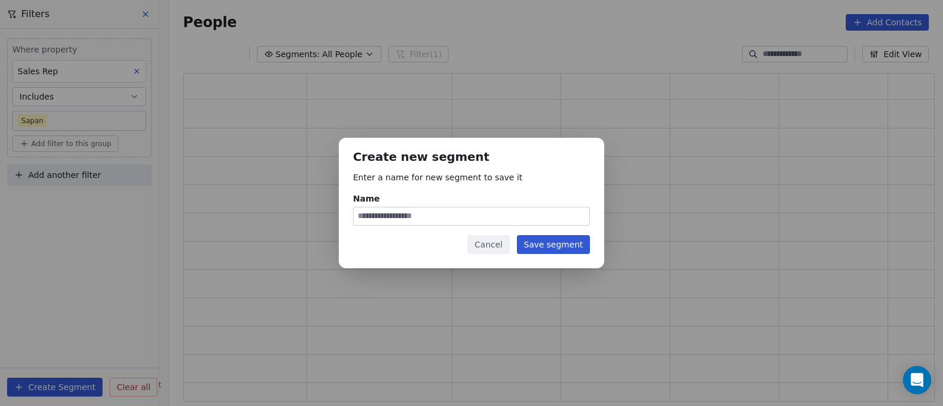
click at [490, 244] on button "Cancel" at bounding box center [488, 244] width 42 height 19
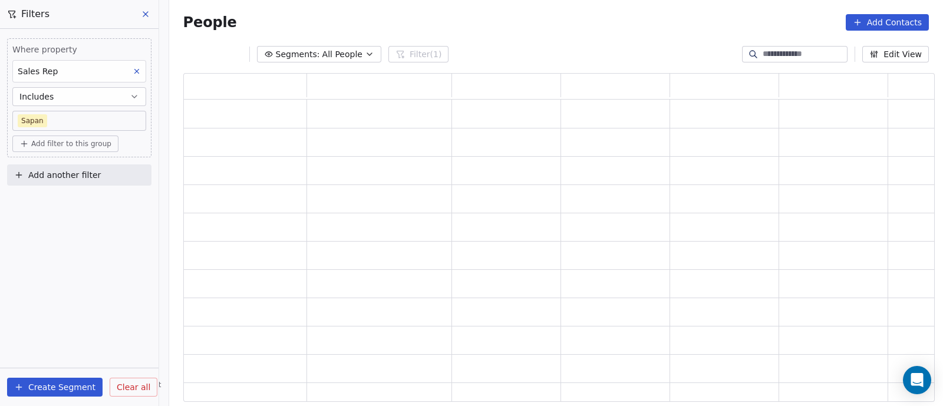
click at [139, 68] on icon at bounding box center [137, 71] width 8 height 8
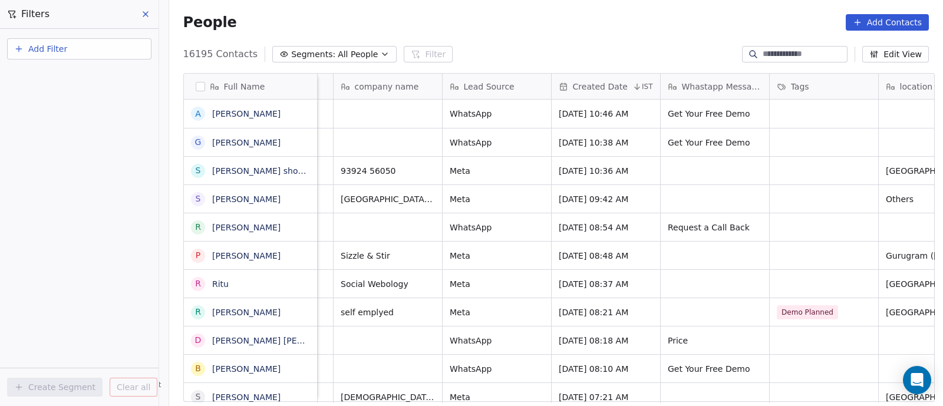
scroll to position [0, 419]
click at [380, 54] on icon "button" at bounding box center [384, 54] width 9 height 9
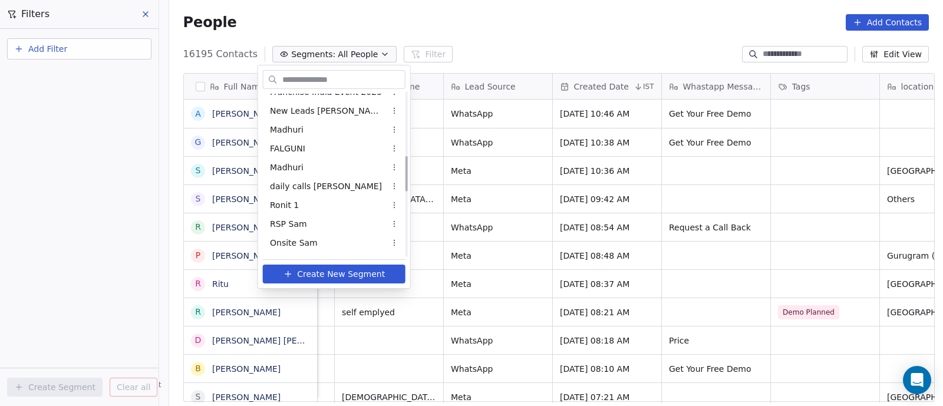
scroll to position [368, 0]
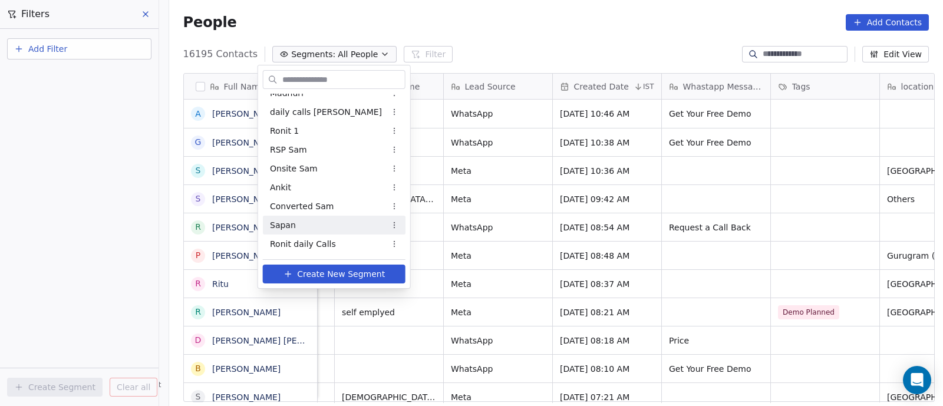
click at [284, 227] on span "Sapan" at bounding box center [283, 225] width 26 height 12
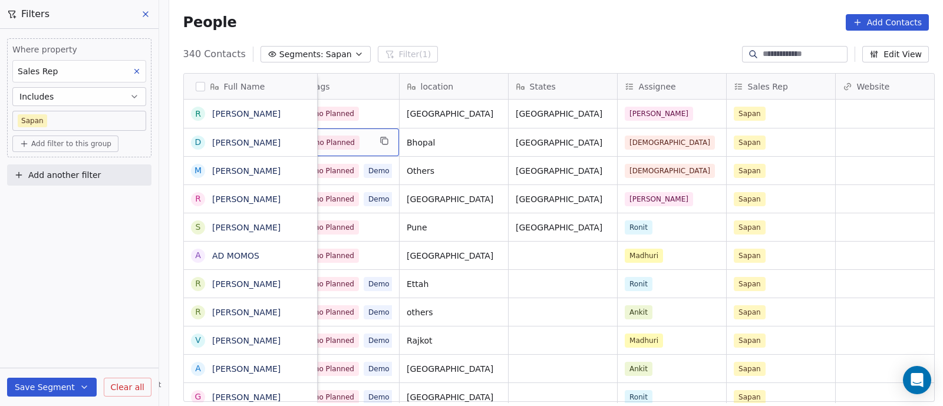
scroll to position [0, 872]
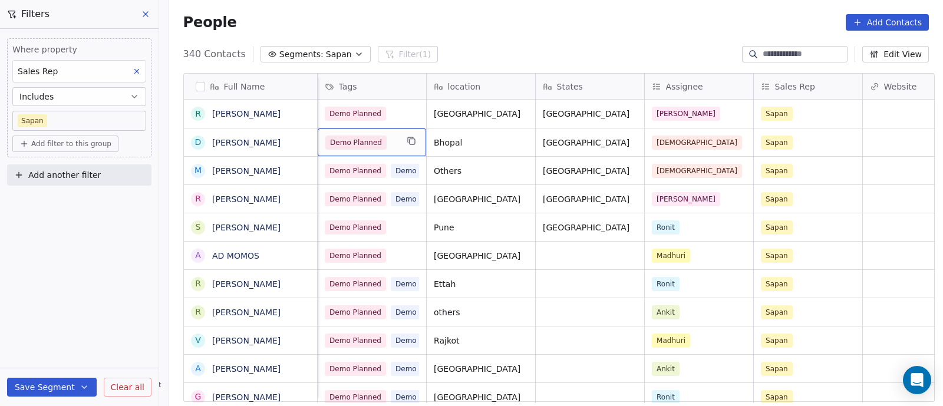
click at [376, 144] on span "Demo Planned" at bounding box center [355, 143] width 61 height 14
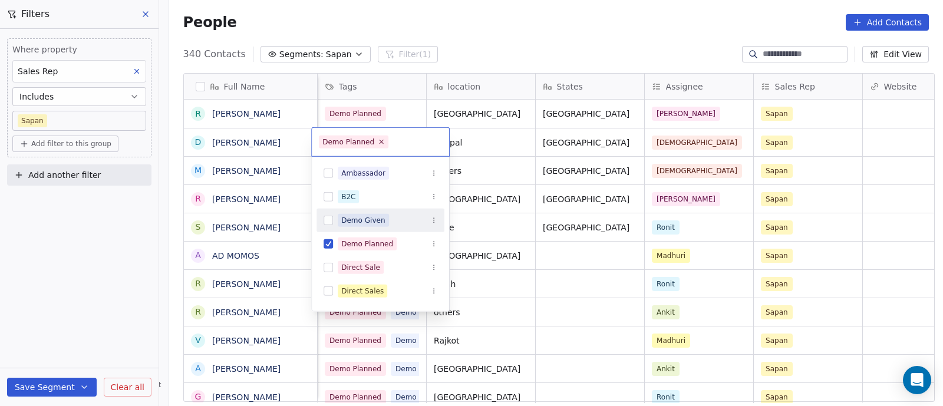
click at [368, 222] on div "Demo Given" at bounding box center [363, 220] width 44 height 11
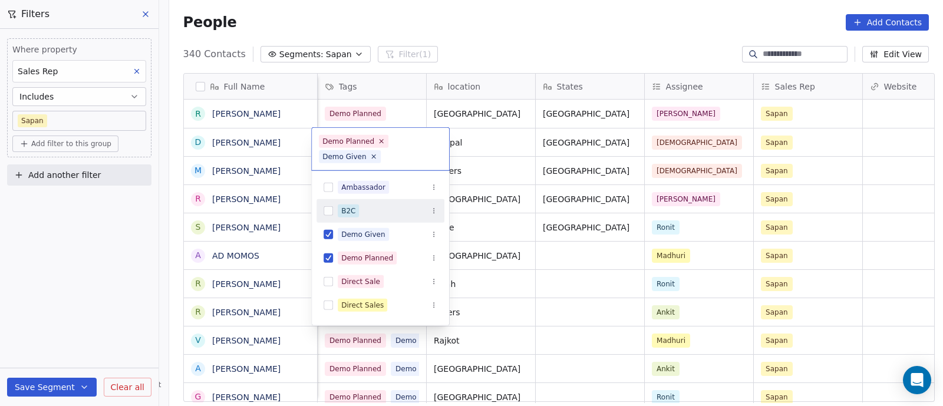
click at [492, 46] on html "On2Cook India Pvt. Ltd. Contacts People Marketing Workflows Campaigns Sales Pip…" at bounding box center [471, 203] width 943 height 406
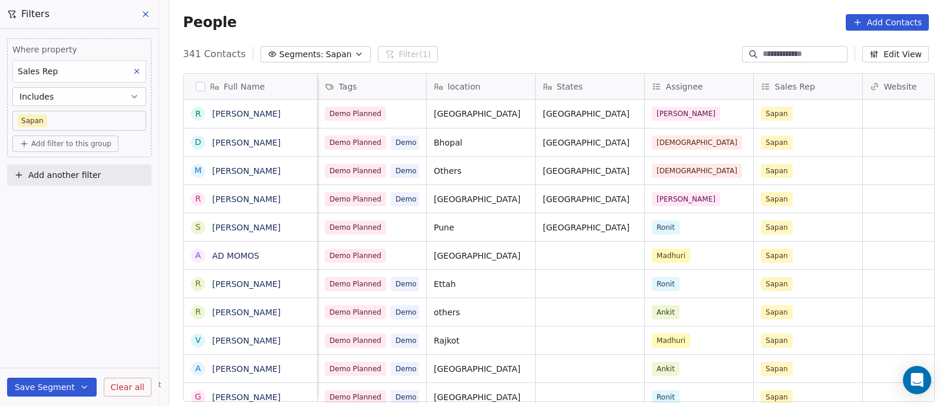
click at [882, 18] on button "Add Contacts" at bounding box center [887, 22] width 83 height 17
click at [866, 48] on span "Create new contact" at bounding box center [893, 47] width 81 height 12
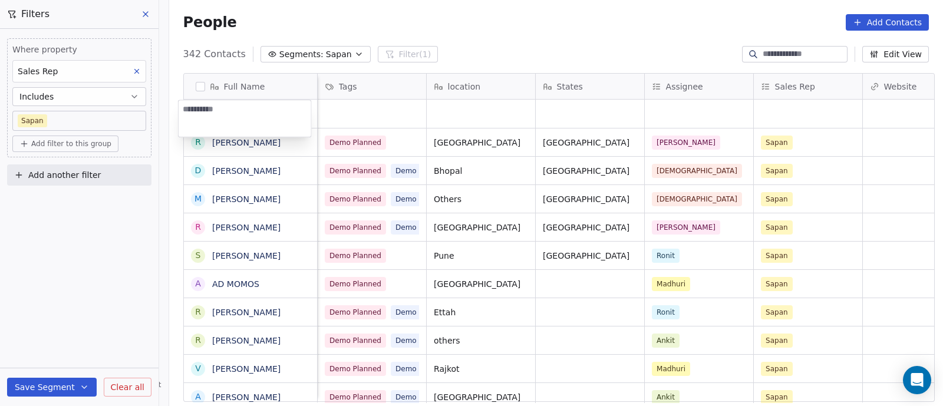
click at [255, 119] on textarea at bounding box center [245, 118] width 133 height 37
click at [255, 118] on textarea at bounding box center [245, 118] width 133 height 37
type textarea "**********"
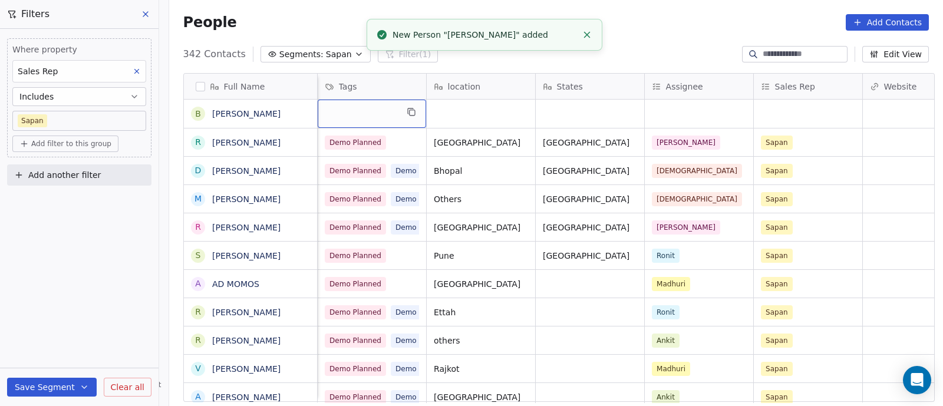
click at [346, 118] on div "grid" at bounding box center [372, 114] width 108 height 28
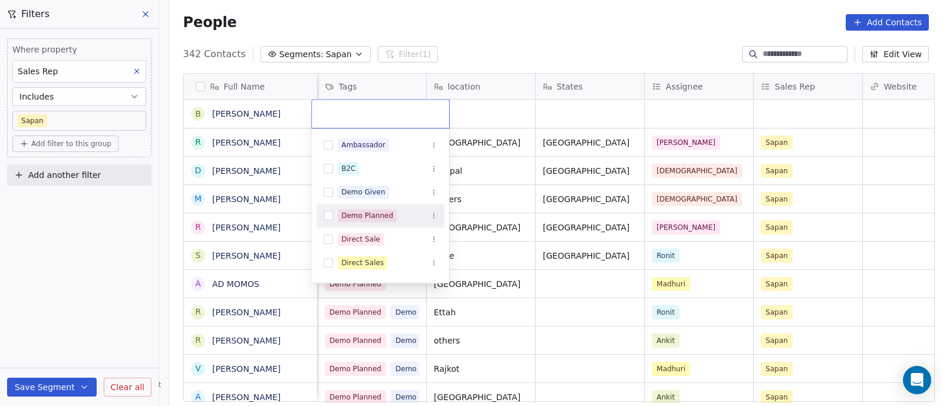
click at [366, 212] on div "Demo Planned" at bounding box center [367, 215] width 52 height 11
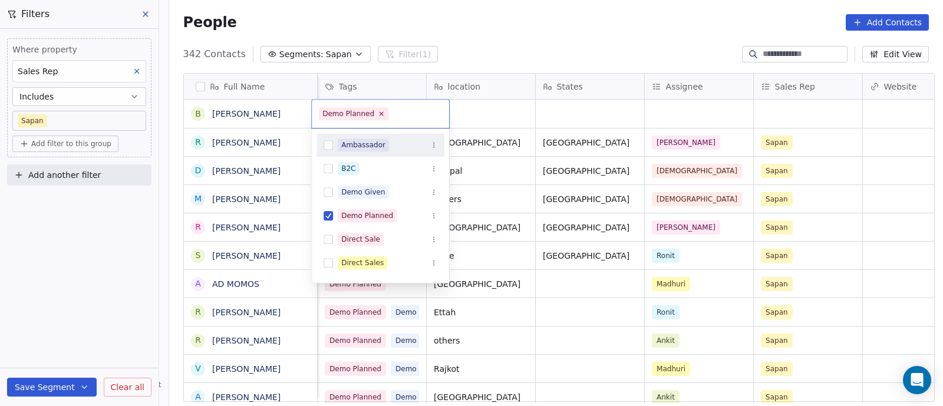
click at [487, 114] on html "On2Cook India Pvt. Ltd. Contacts People Marketing Workflows Campaigns Sales Pip…" at bounding box center [471, 203] width 943 height 406
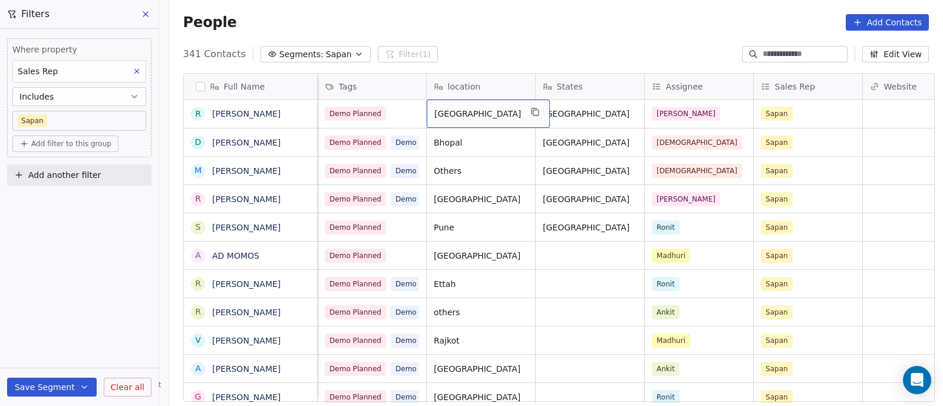
click at [535, 29] on div "People Add Contacts" at bounding box center [556, 22] width 746 height 17
click at [83, 245] on div "Where property Sales Rep Includes [PERSON_NAME] Add filter to this group Add an…" at bounding box center [79, 217] width 159 height 377
click at [141, 13] on icon at bounding box center [145, 13] width 9 height 9
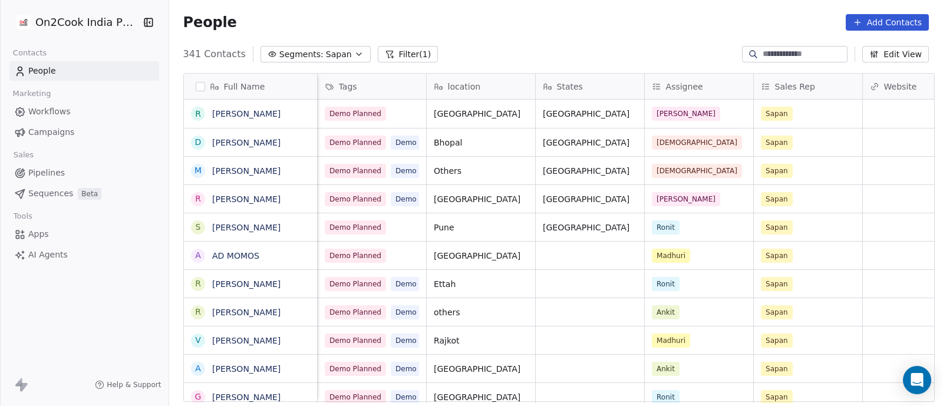
click at [50, 175] on span "Pipelines" at bounding box center [46, 173] width 37 height 12
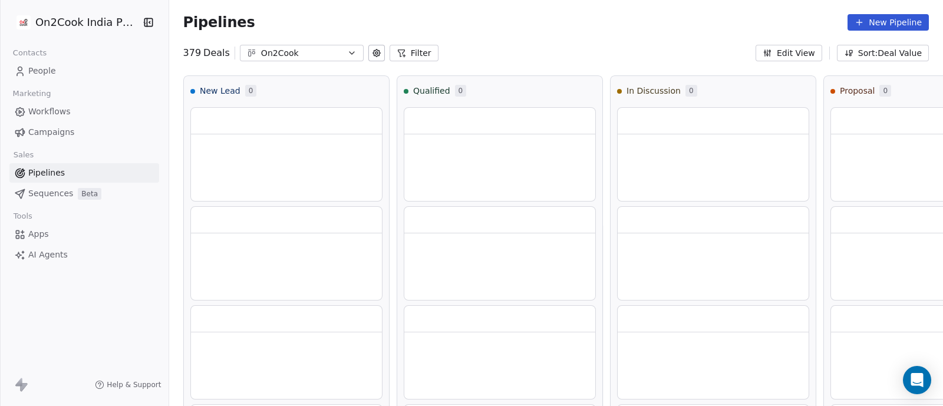
click at [406, 54] on button "Filter" at bounding box center [414, 53] width 49 height 17
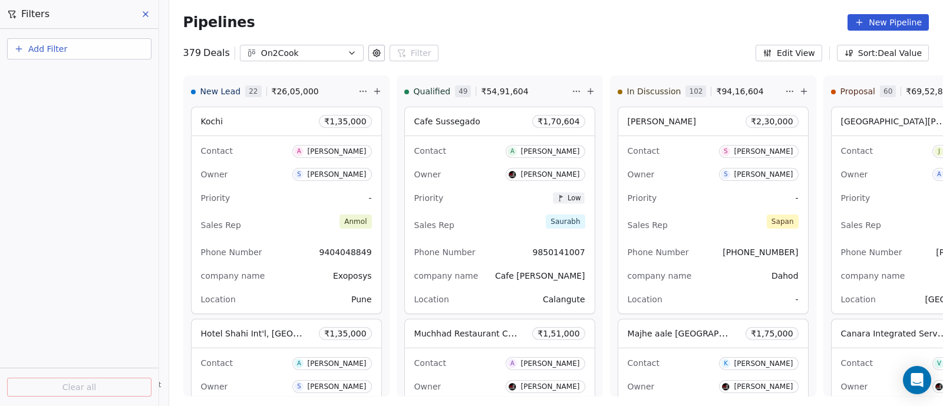
click at [50, 50] on span "Add Filter" at bounding box center [47, 49] width 39 height 12
click at [50, 81] on span "Deal properties" at bounding box center [51, 77] width 64 height 12
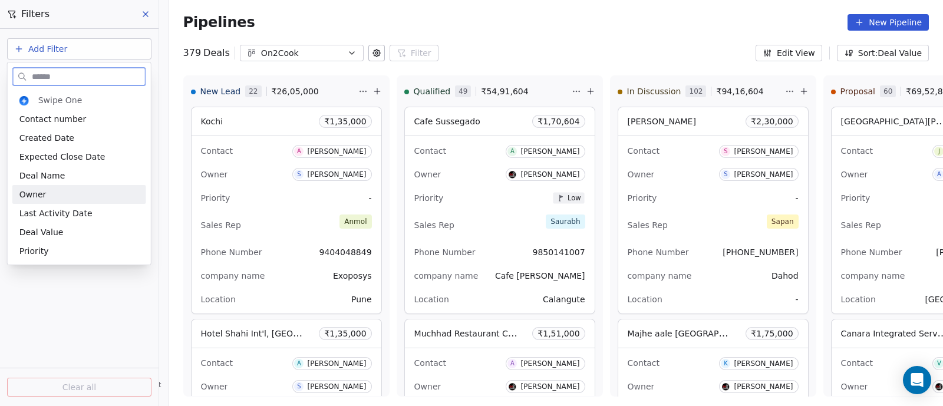
click at [44, 196] on div "Owner" at bounding box center [79, 195] width 120 height 12
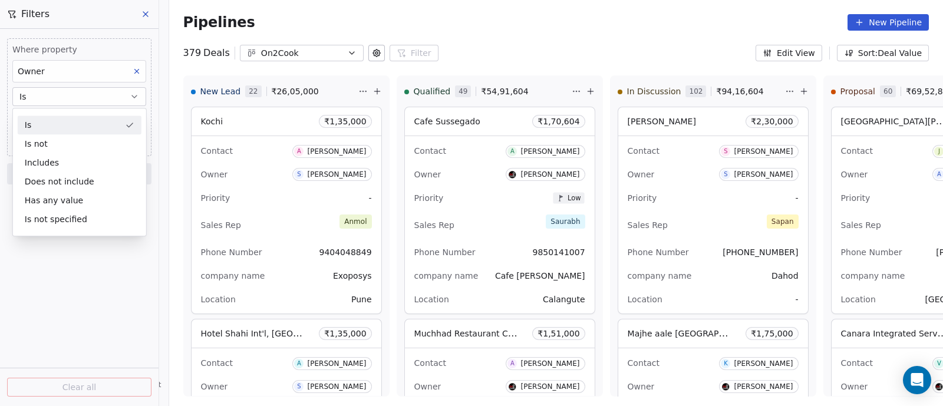
click at [85, 96] on button "Is" at bounding box center [79, 96] width 134 height 19
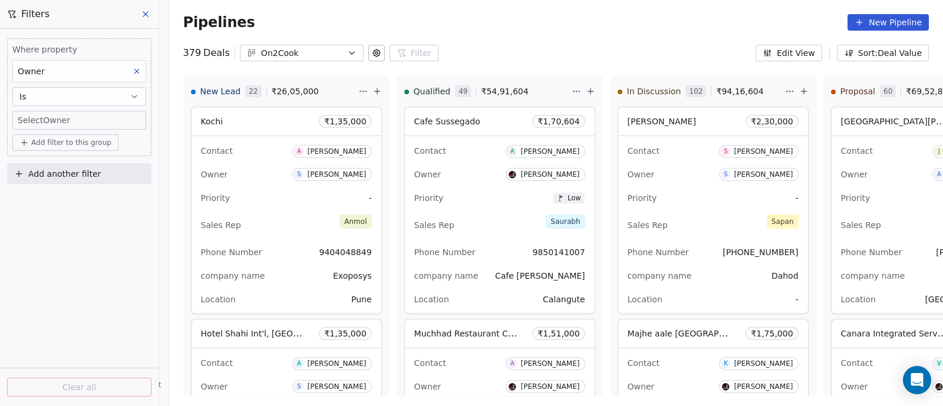
click at [85, 118] on body "On2Cook India Pvt. Ltd. Contacts People Marketing Workflows Campaigns Sales Pip…" at bounding box center [471, 203] width 943 height 406
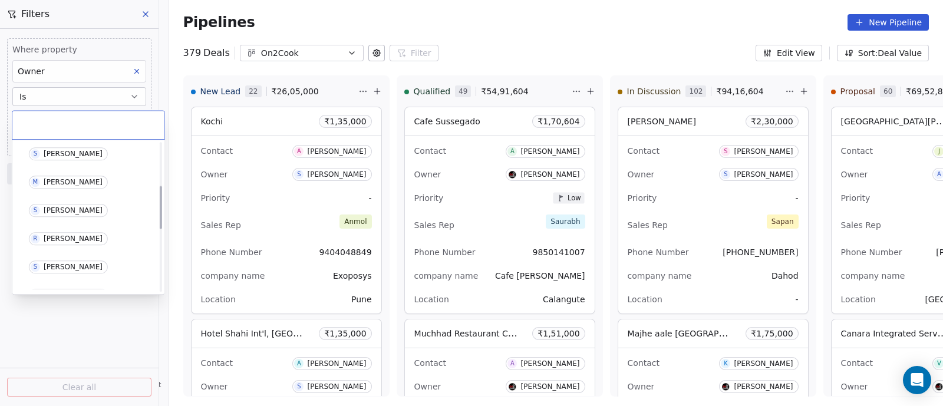
scroll to position [147, 0]
click at [68, 151] on div "[PERSON_NAME]" at bounding box center [73, 151] width 59 height 8
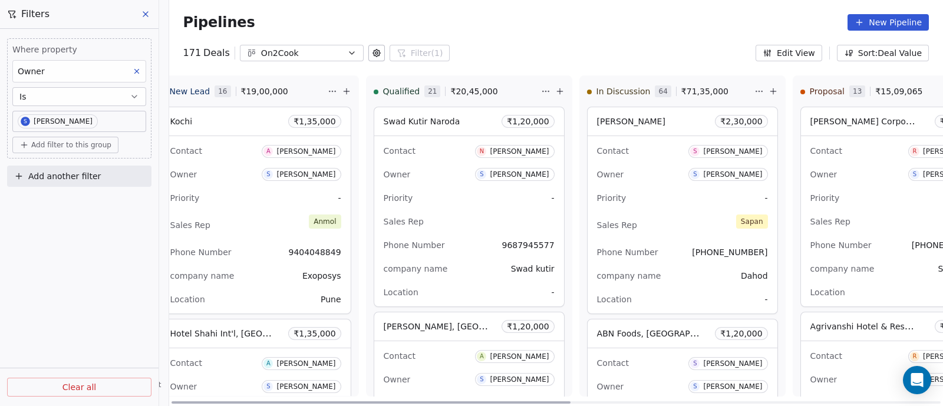
scroll to position [0, 0]
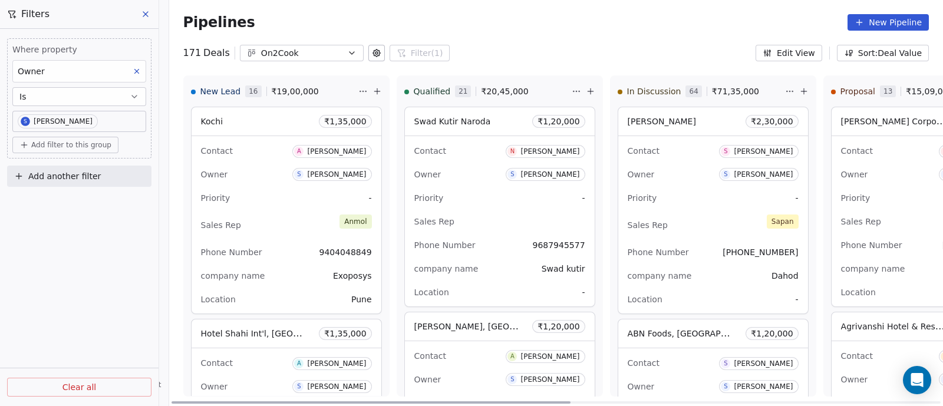
drag, startPoint x: 209, startPoint y: 402, endPoint x: 186, endPoint y: 393, distance: 24.6
click at [186, 401] on div at bounding box center [371, 402] width 399 height 2
click at [374, 91] on icon at bounding box center [376, 91] width 5 height 0
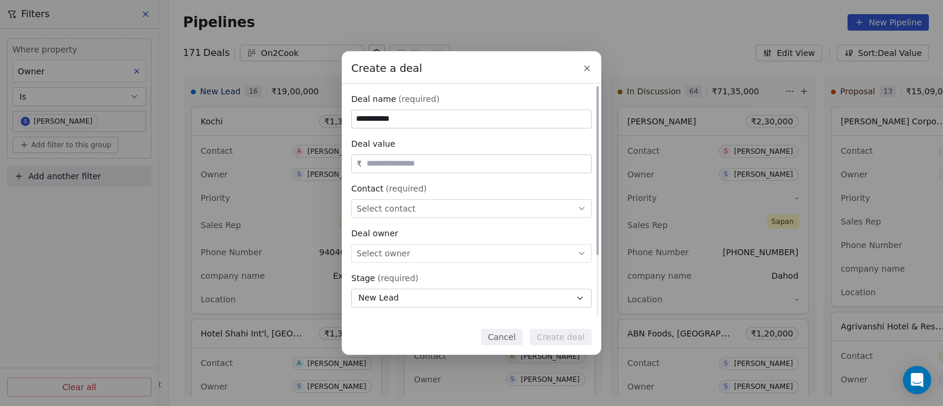
click at [380, 256] on span "Select owner" at bounding box center [384, 254] width 54 height 12
type input "**********"
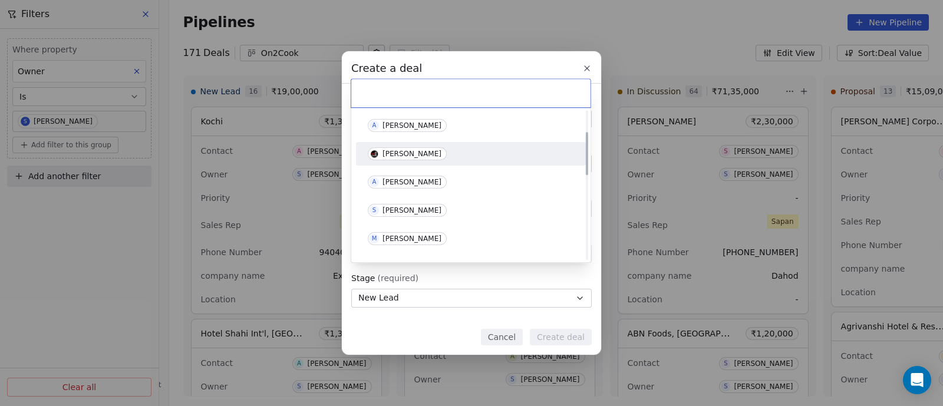
scroll to position [73, 0]
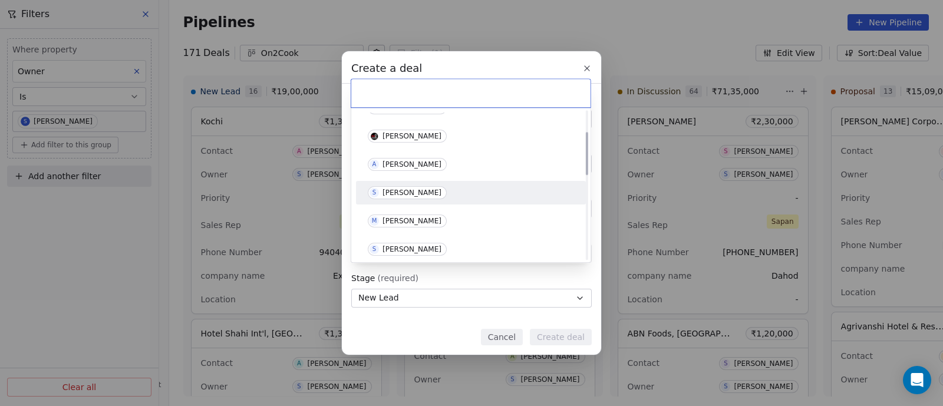
click at [405, 192] on div "[PERSON_NAME]" at bounding box center [412, 193] width 59 height 8
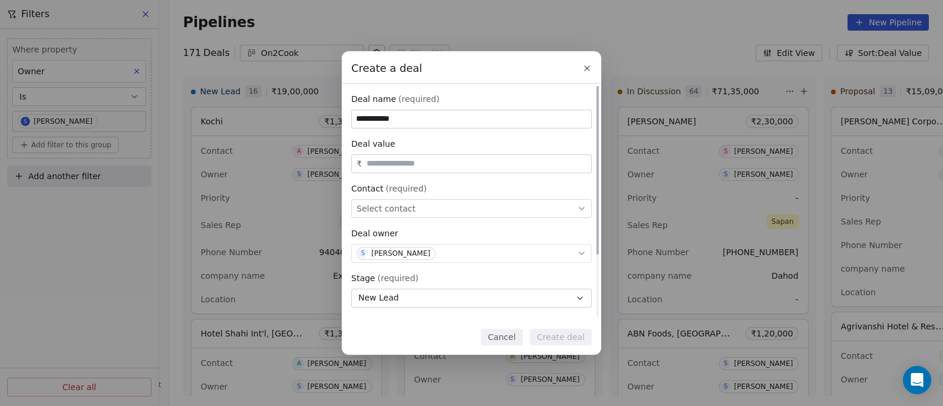
click at [403, 209] on span "Select contact" at bounding box center [386, 209] width 59 height 12
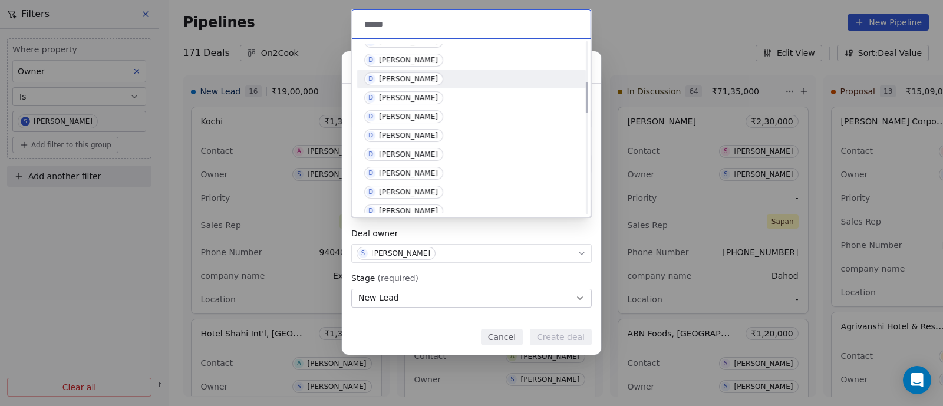
scroll to position [221, 0]
click at [410, 25] on input "******" at bounding box center [473, 24] width 222 height 13
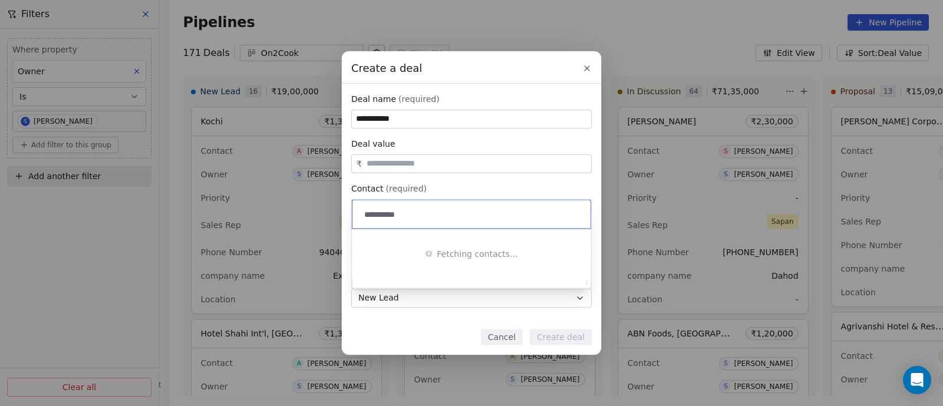
scroll to position [0, 0]
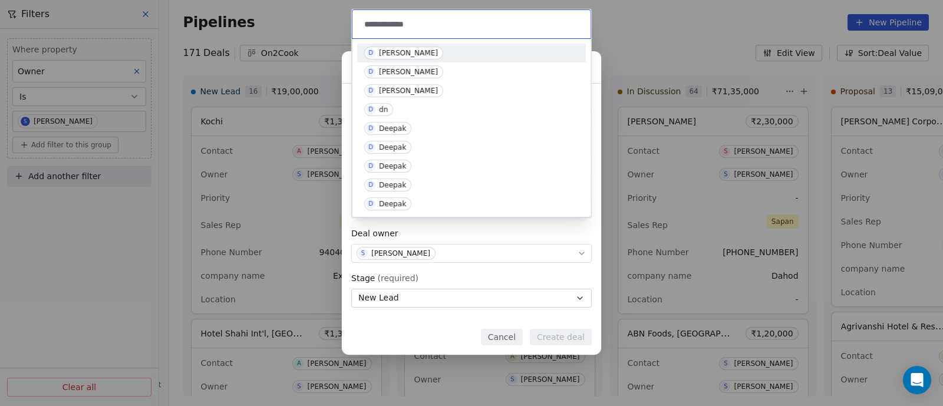
type input "**********"
click at [400, 55] on div "[PERSON_NAME]" at bounding box center [408, 53] width 59 height 8
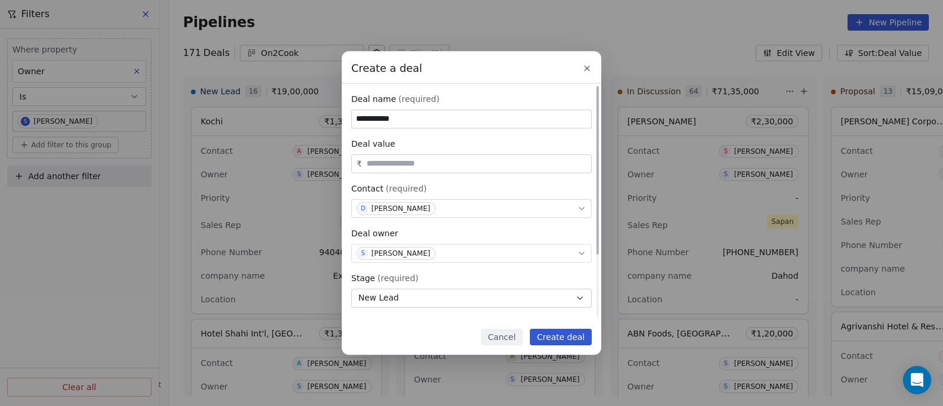
click at [404, 117] on input "**********" at bounding box center [471, 119] width 239 height 18
drag, startPoint x: 404, startPoint y: 117, endPoint x: 367, endPoint y: 117, distance: 37.1
click at [367, 117] on input "**********" at bounding box center [471, 119] width 239 height 18
type input "******"
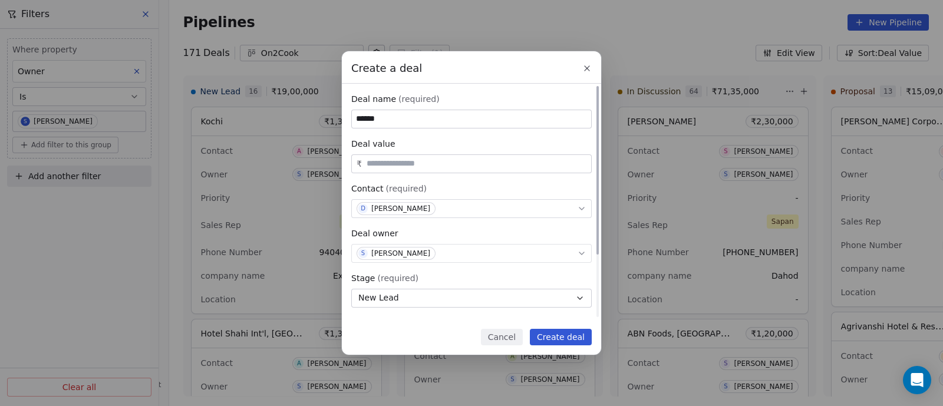
click at [407, 164] on input "text" at bounding box center [476, 163] width 225 height 9
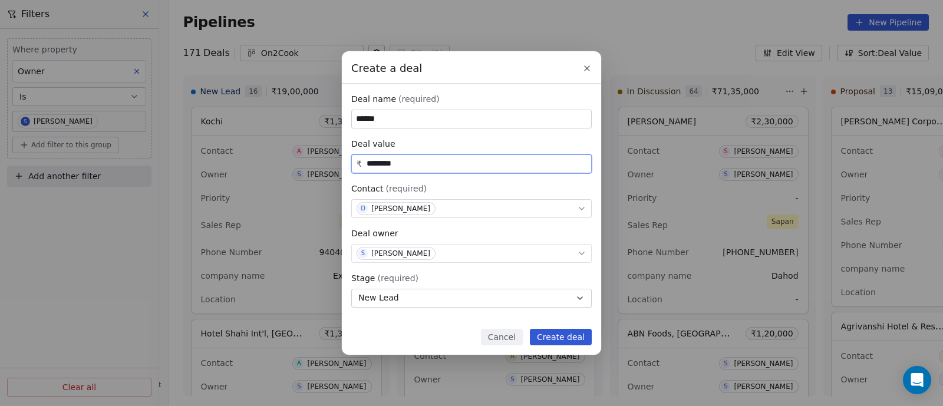
type input "********"
click at [563, 340] on button "Create deal" at bounding box center [561, 337] width 62 height 17
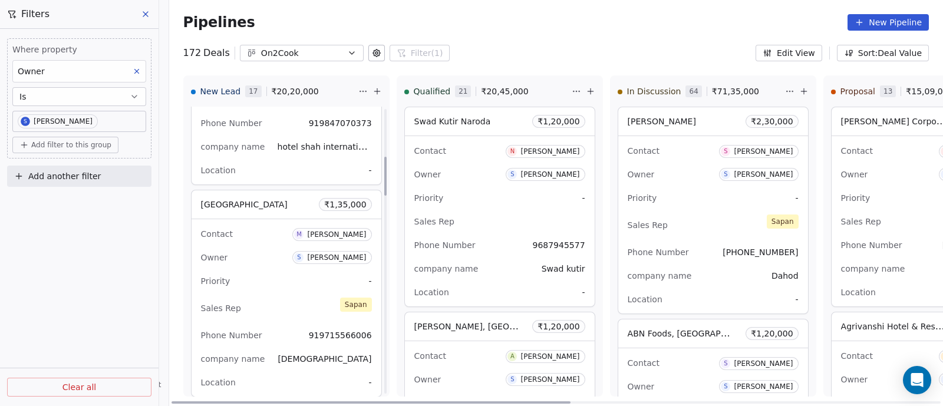
scroll to position [368, 0]
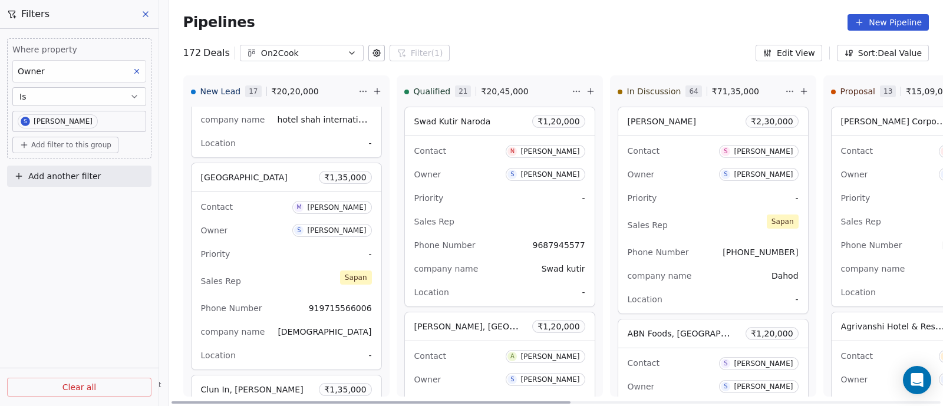
click at [518, 263] on div "company name Swad kutir" at bounding box center [499, 268] width 171 height 19
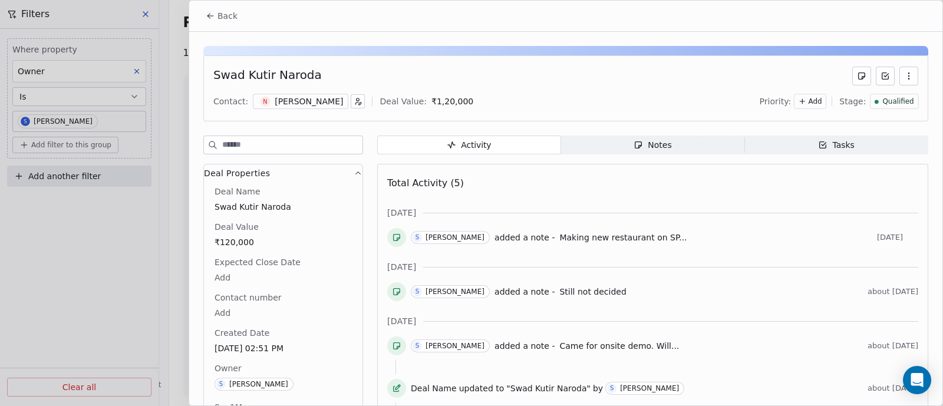
click at [210, 14] on icon at bounding box center [210, 15] width 9 height 9
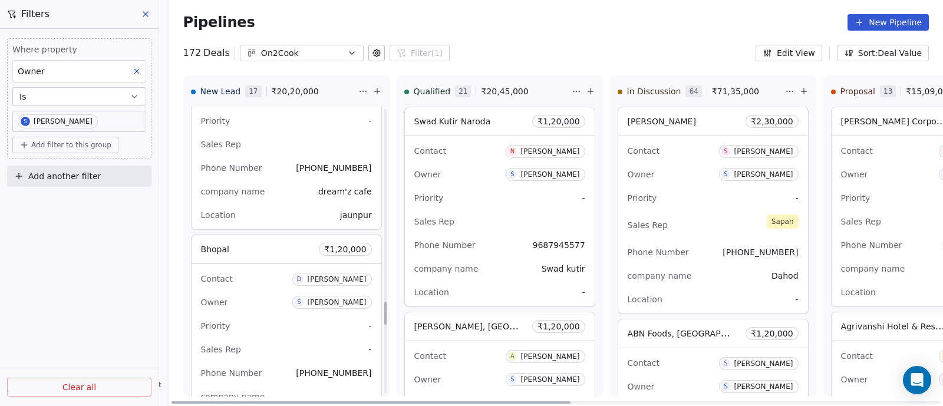
scroll to position [2420, 0]
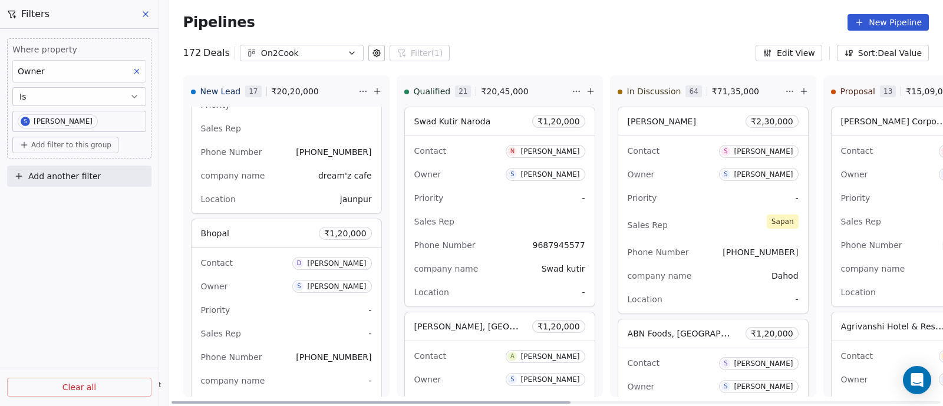
click at [281, 291] on div "Contact D [PERSON_NAME] Owner S [PERSON_NAME] Priority - Sales Rep - Phone Numb…" at bounding box center [287, 333] width 190 height 170
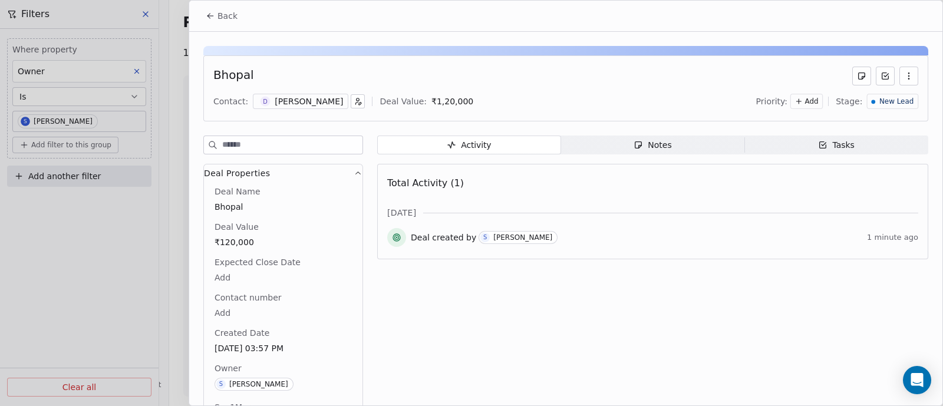
click at [660, 144] on div "Notes" at bounding box center [653, 145] width 38 height 12
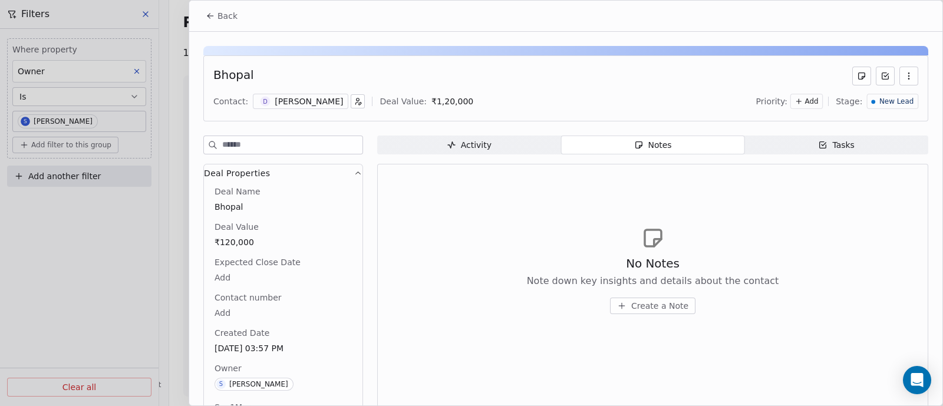
click at [651, 305] on span "Create a Note" at bounding box center [659, 306] width 57 height 12
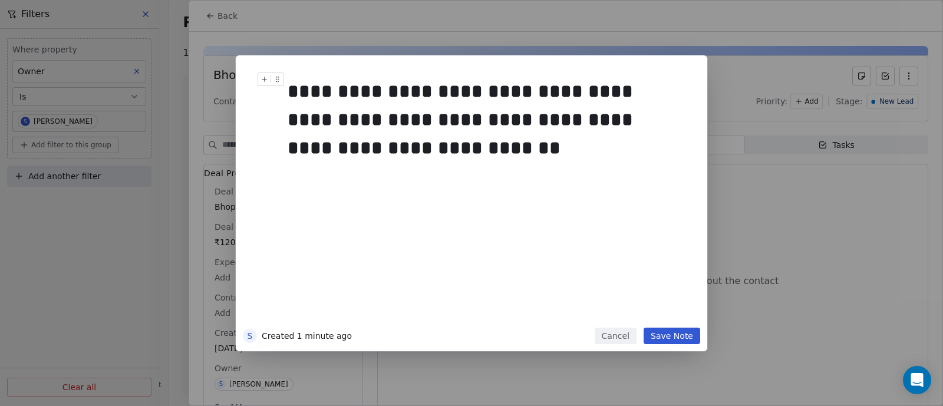
click at [389, 146] on div "**********" at bounding box center [484, 119] width 392 height 85
click at [660, 336] on button "Save Note" at bounding box center [672, 336] width 57 height 17
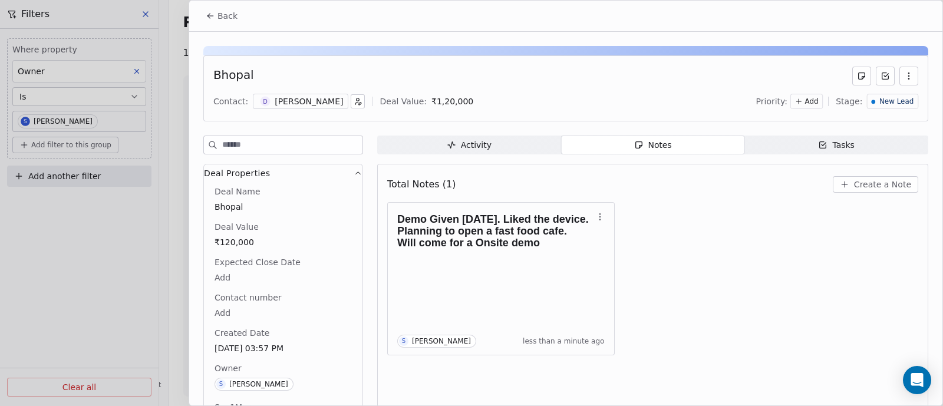
click at [230, 14] on span "Back" at bounding box center [228, 16] width 20 height 12
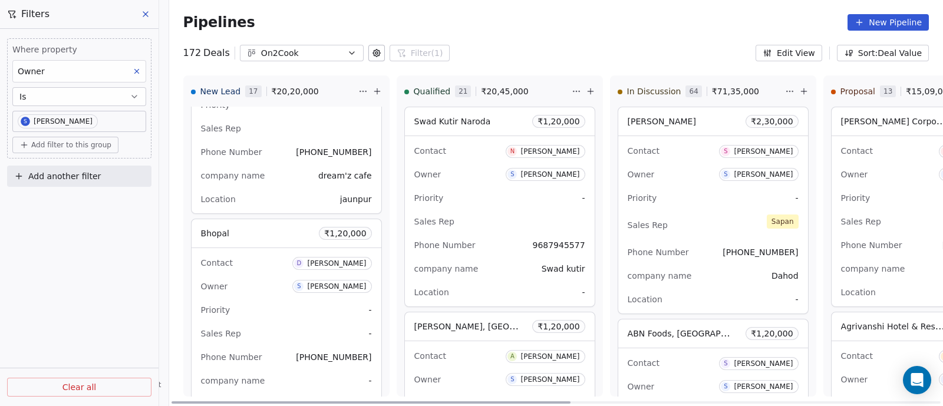
drag, startPoint x: 456, startPoint y: 403, endPoint x: 361, endPoint y: 384, distance: 96.9
click at [361, 401] on div at bounding box center [371, 402] width 399 height 2
